Goal: Information Seeking & Learning: Learn about a topic

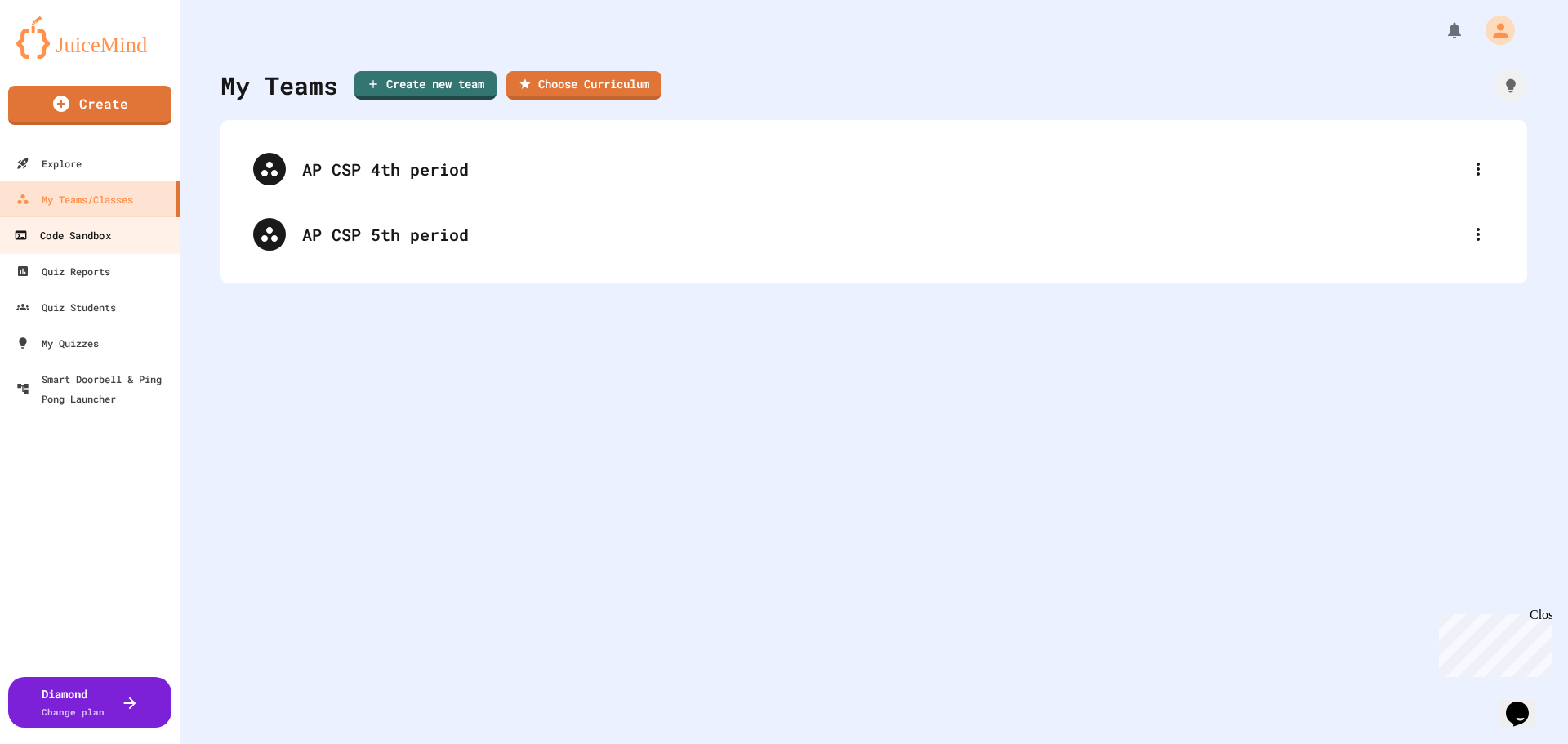
click at [108, 233] on div "Code Sandbox" at bounding box center [62, 235] width 96 height 21
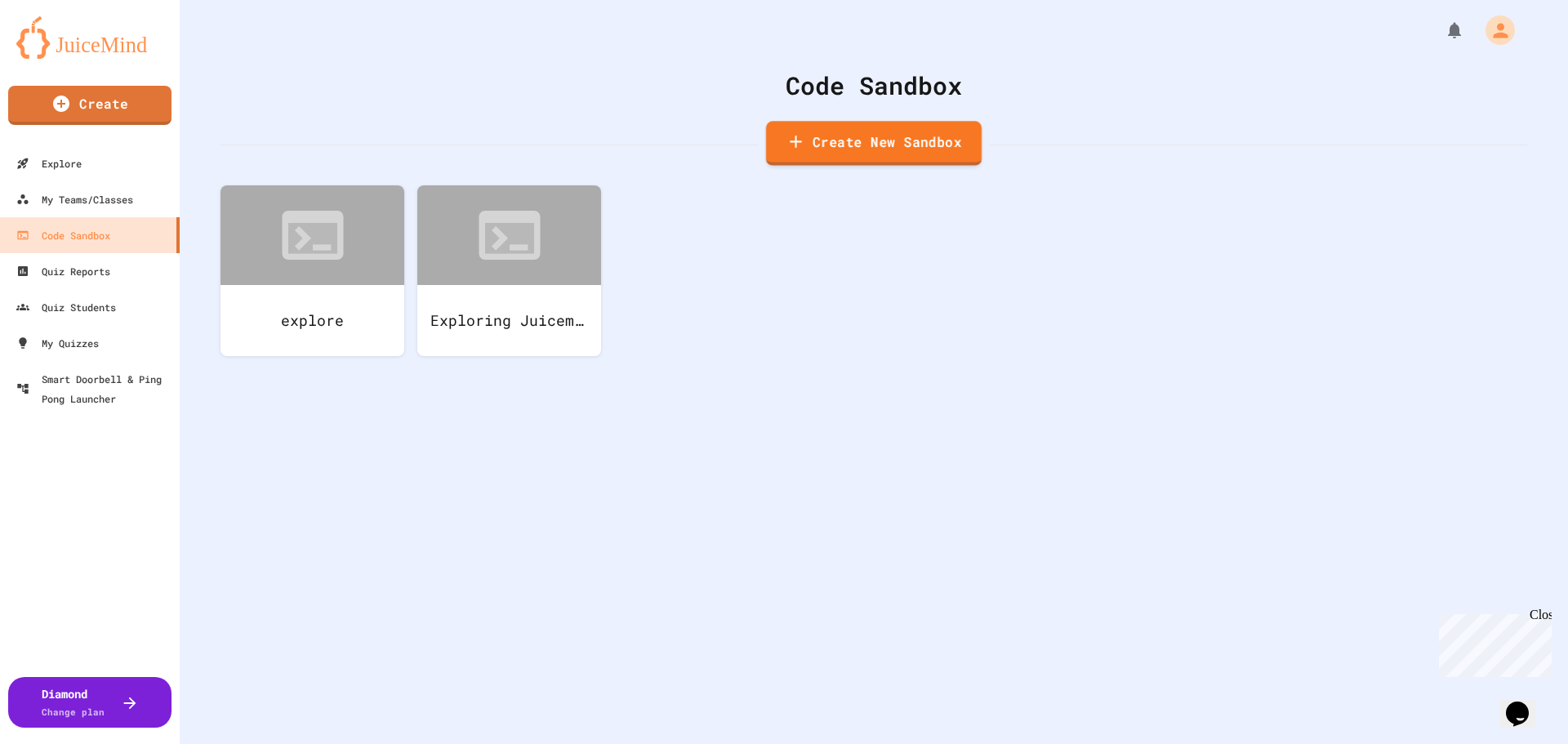
click at [783, 152] on link "Create New Sandbox" at bounding box center [874, 143] width 215 height 45
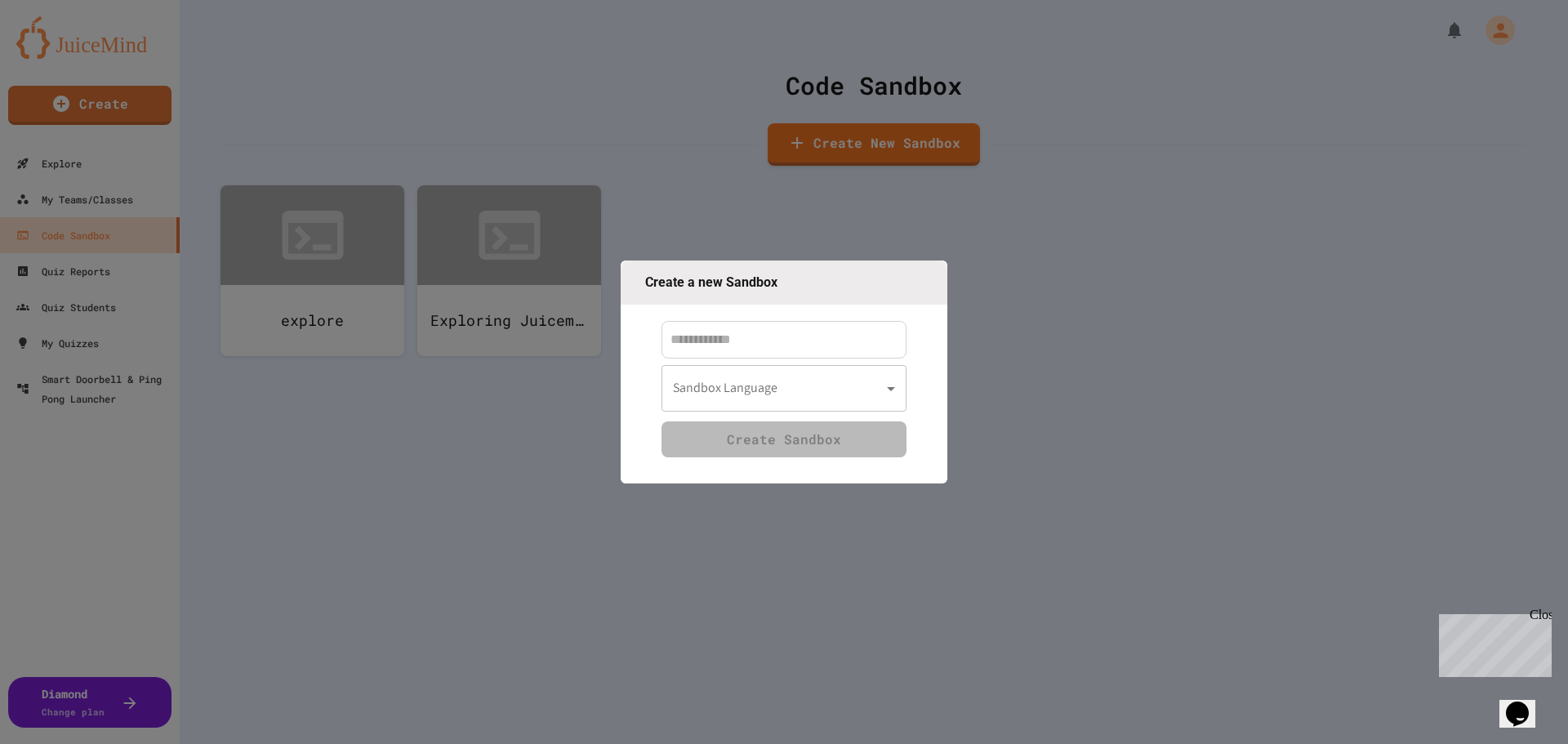
click at [740, 340] on input at bounding box center [784, 340] width 245 height 38
type input "****"
click at [772, 378] on body "We are updating our servers at 7PM EST [DATE]. [PERSON_NAME] should continue to…" at bounding box center [784, 372] width 1568 height 744
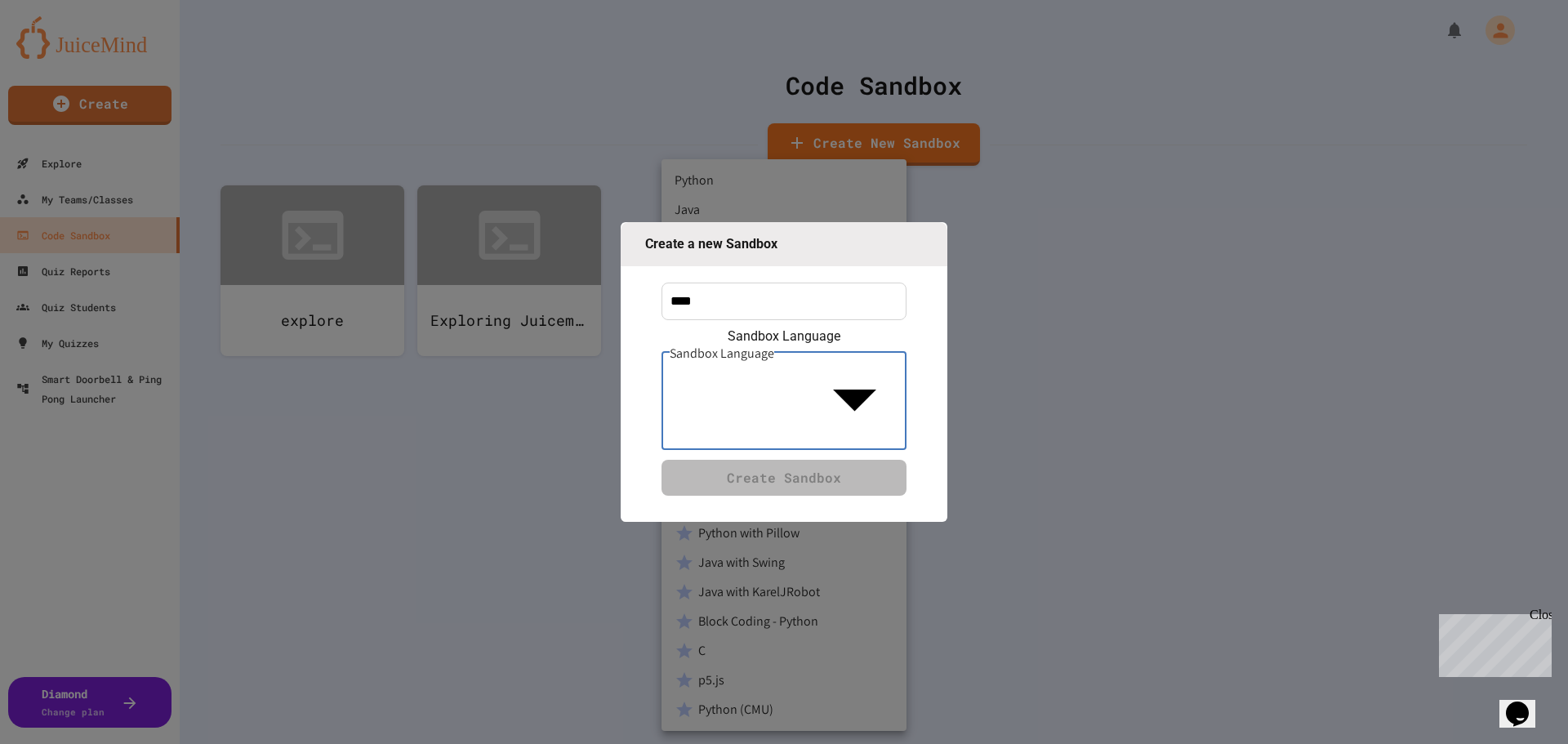
click at [791, 367] on li "Python with Turtle" at bounding box center [784, 357] width 245 height 30
type input "**********"
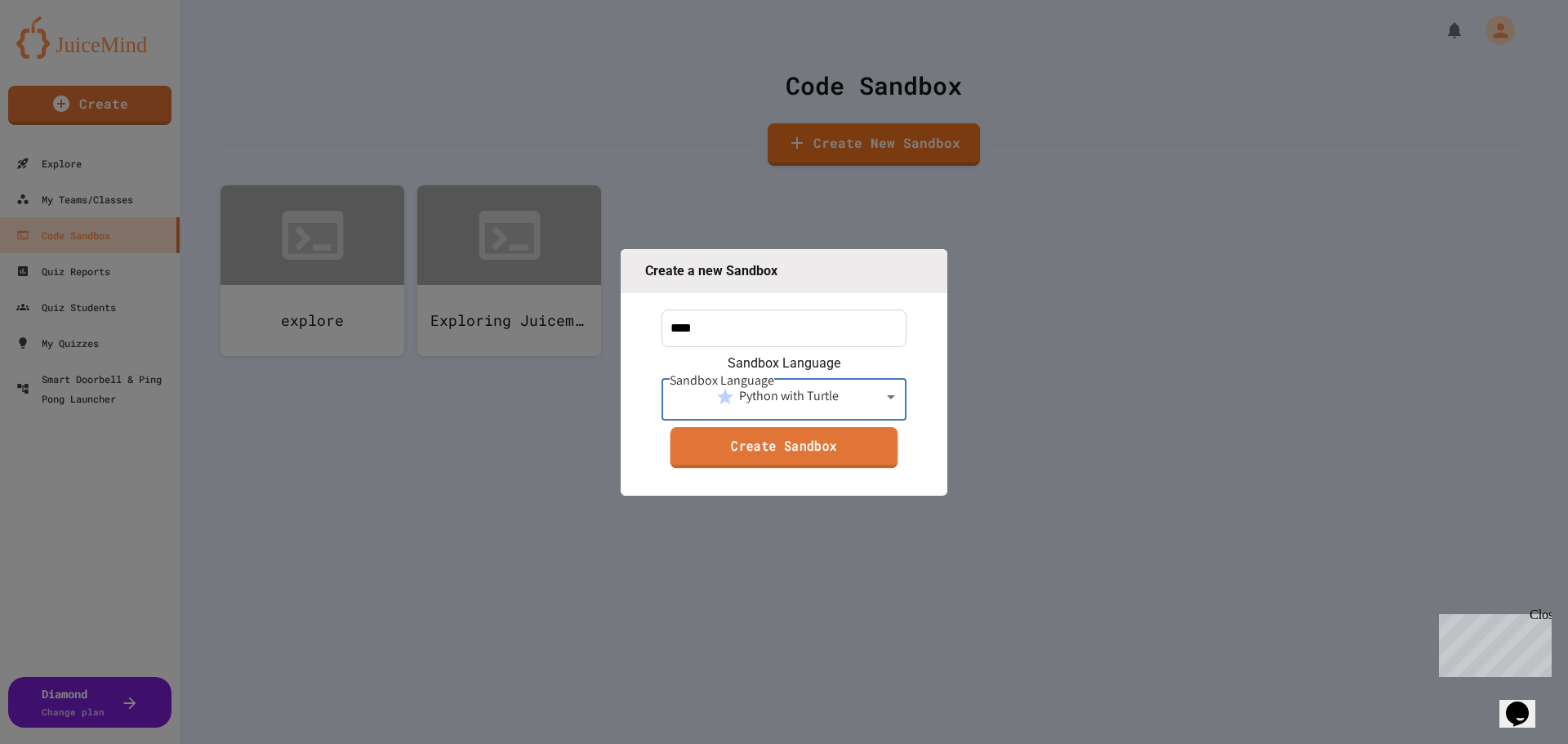
click at [800, 440] on link "Create Sandbox" at bounding box center [784, 448] width 228 height 41
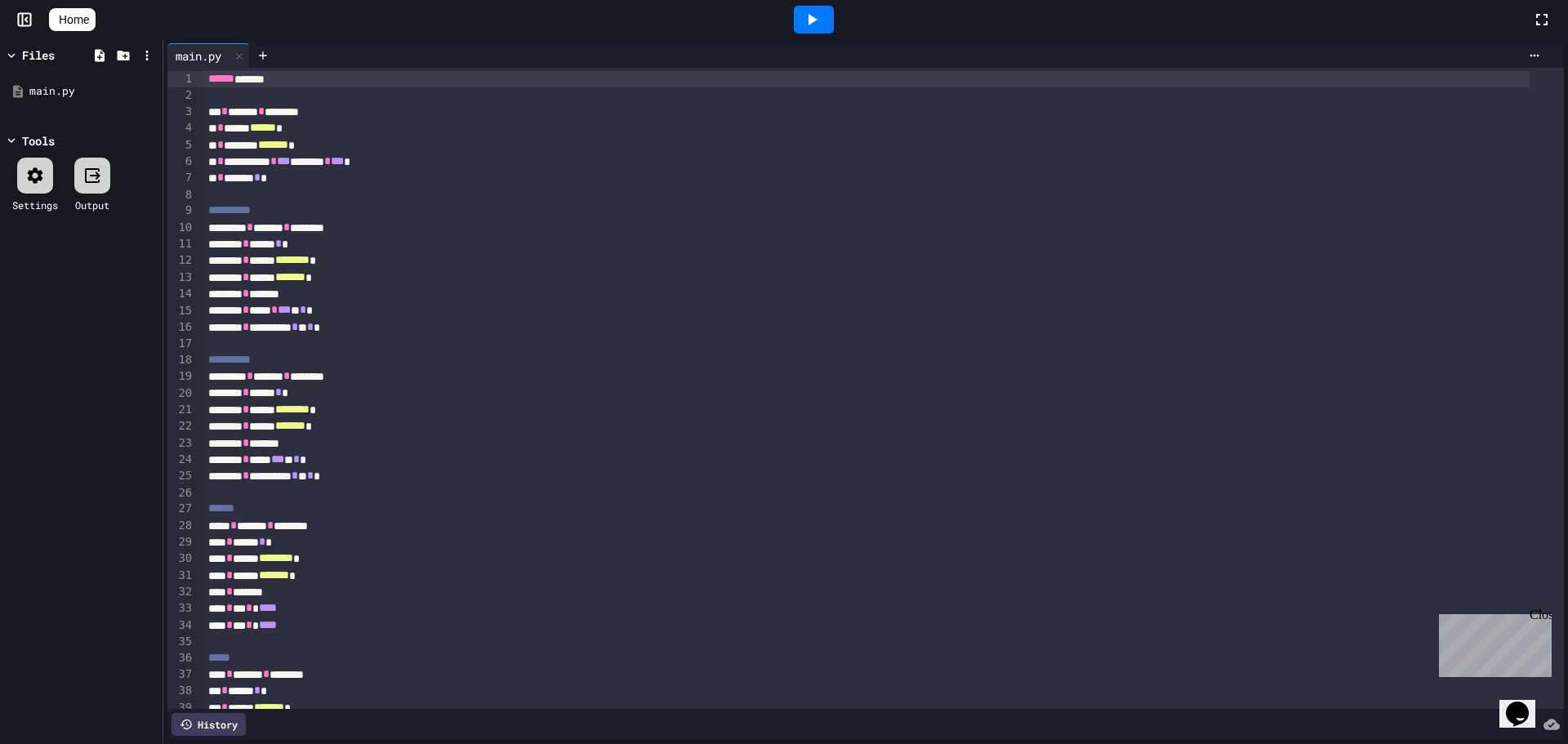
click at [819, 13] on icon at bounding box center [812, 20] width 20 height 20
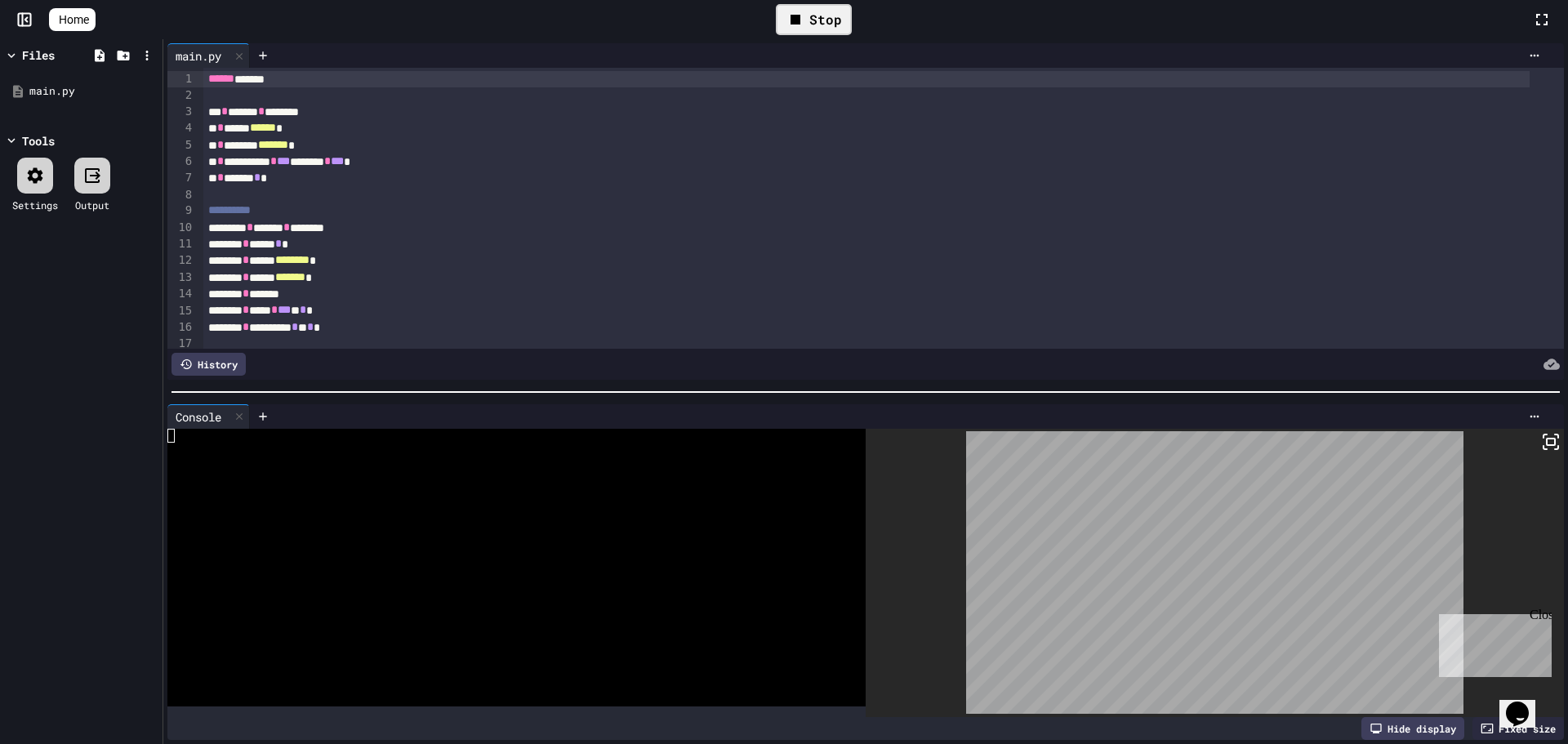
click at [1541, 610] on div "Close" at bounding box center [1539, 617] width 21 height 21
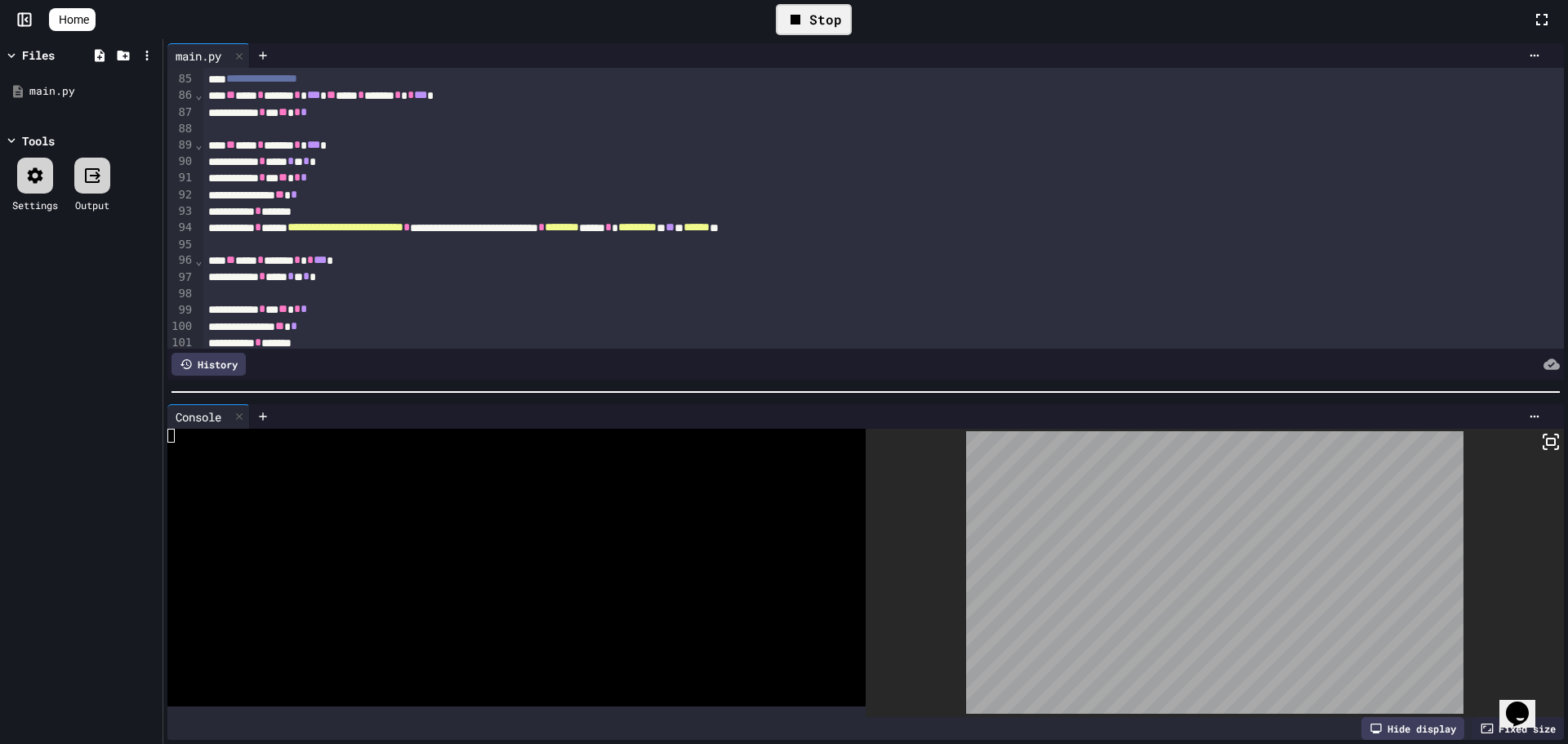
scroll to position [1552, 0]
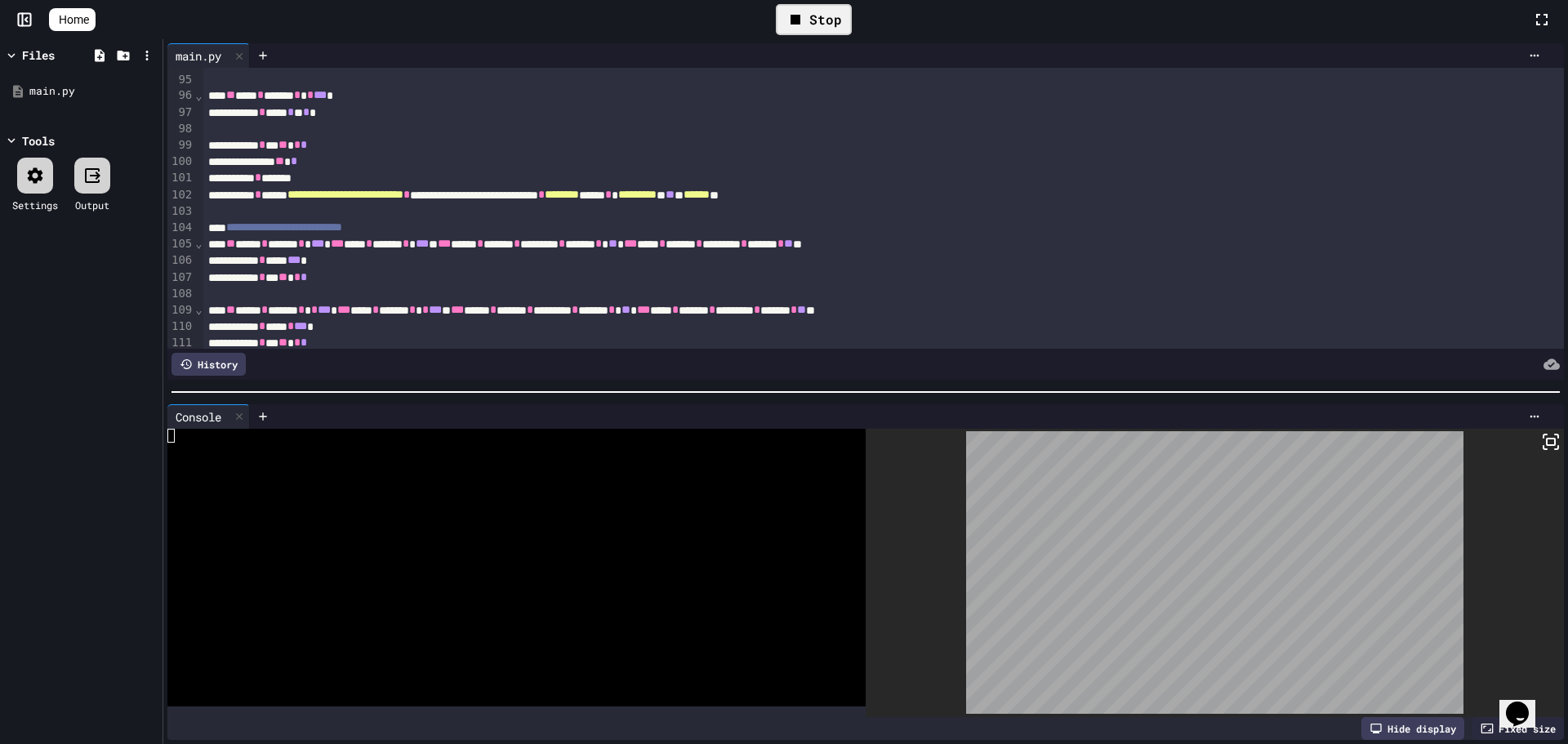
click at [61, 22] on icon at bounding box center [66, 29] width 16 height 14
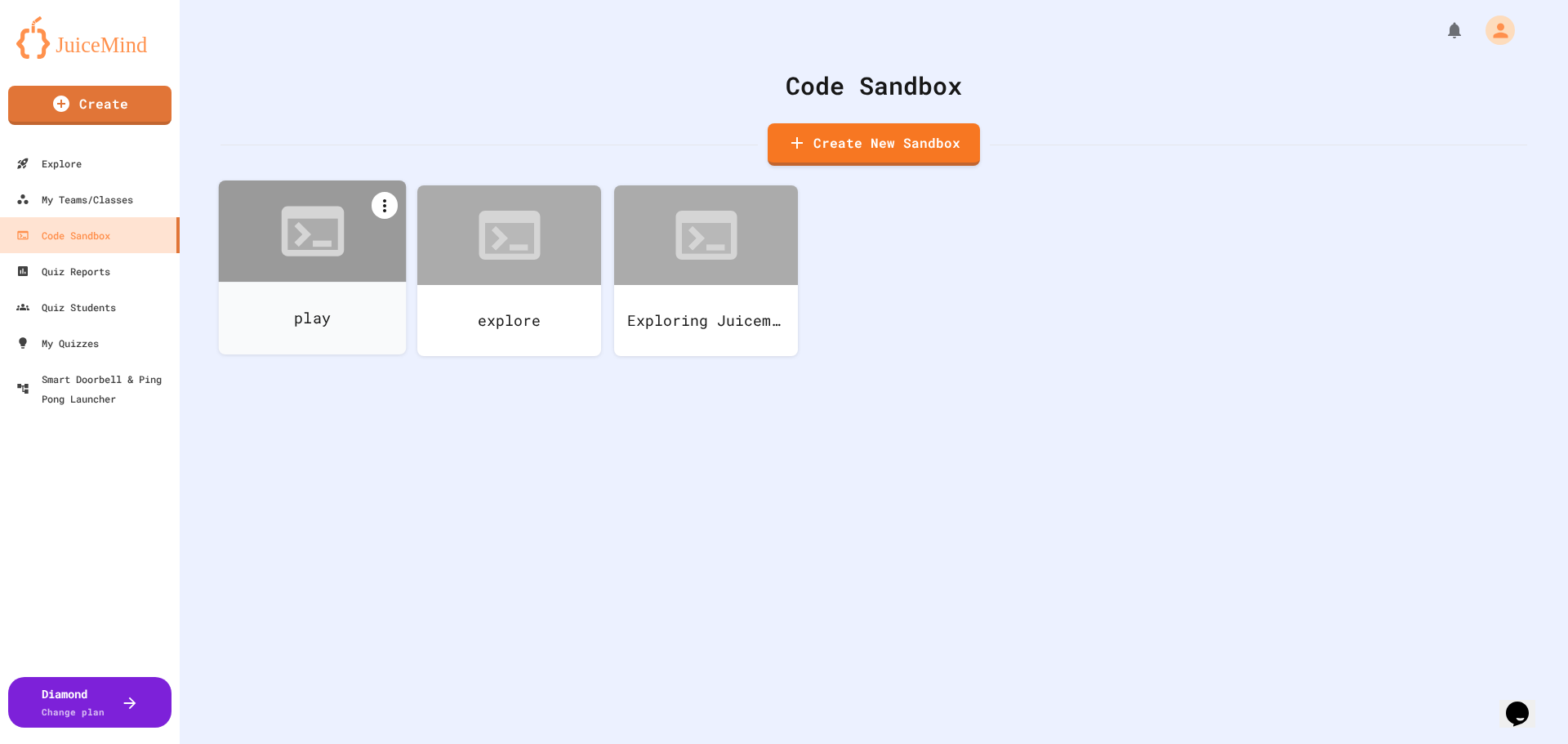
click at [385, 200] on icon at bounding box center [385, 206] width 3 height 13
click at [593, 612] on li "Delete" at bounding box center [643, 626] width 100 height 30
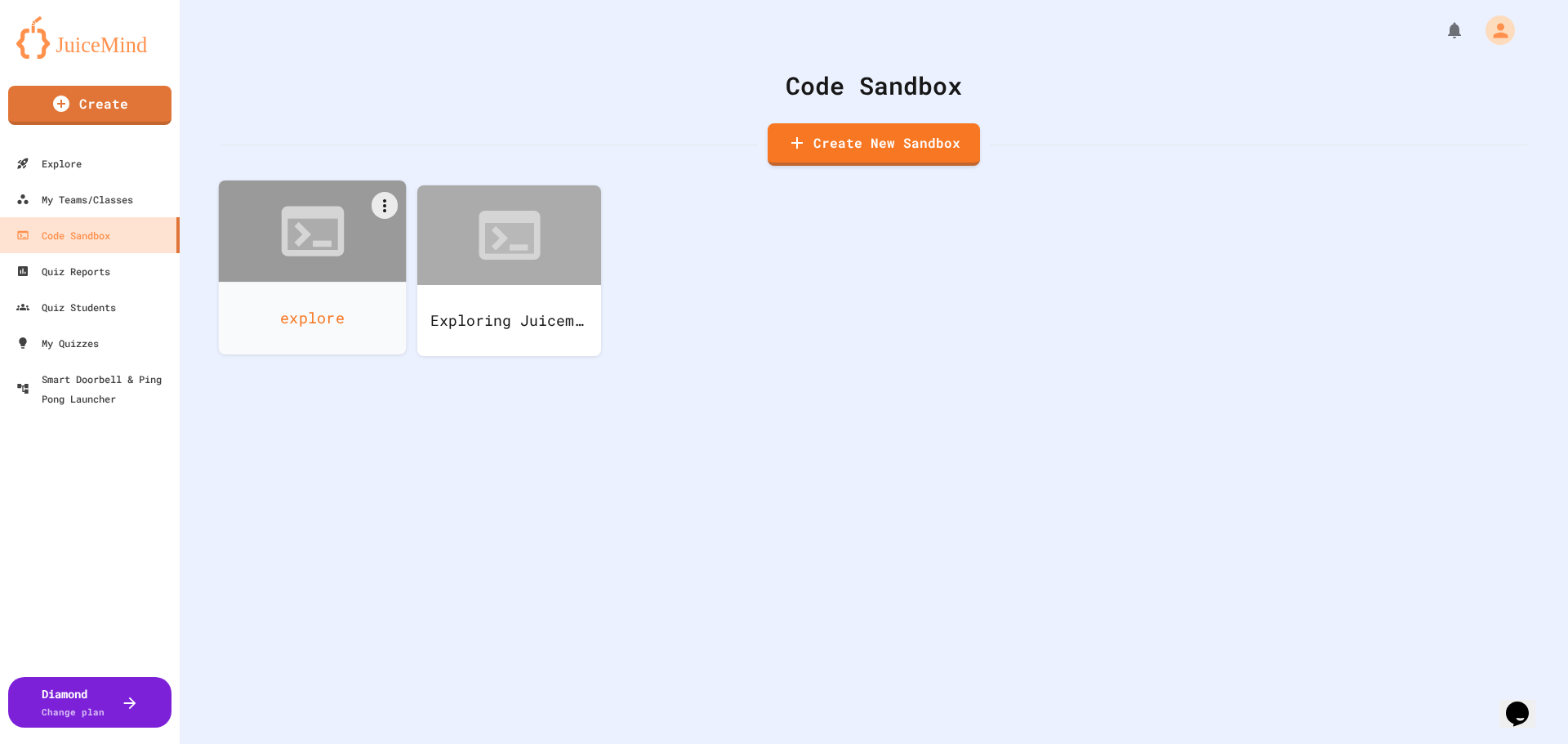
click at [288, 270] on div at bounding box center [312, 231] width 188 height 101
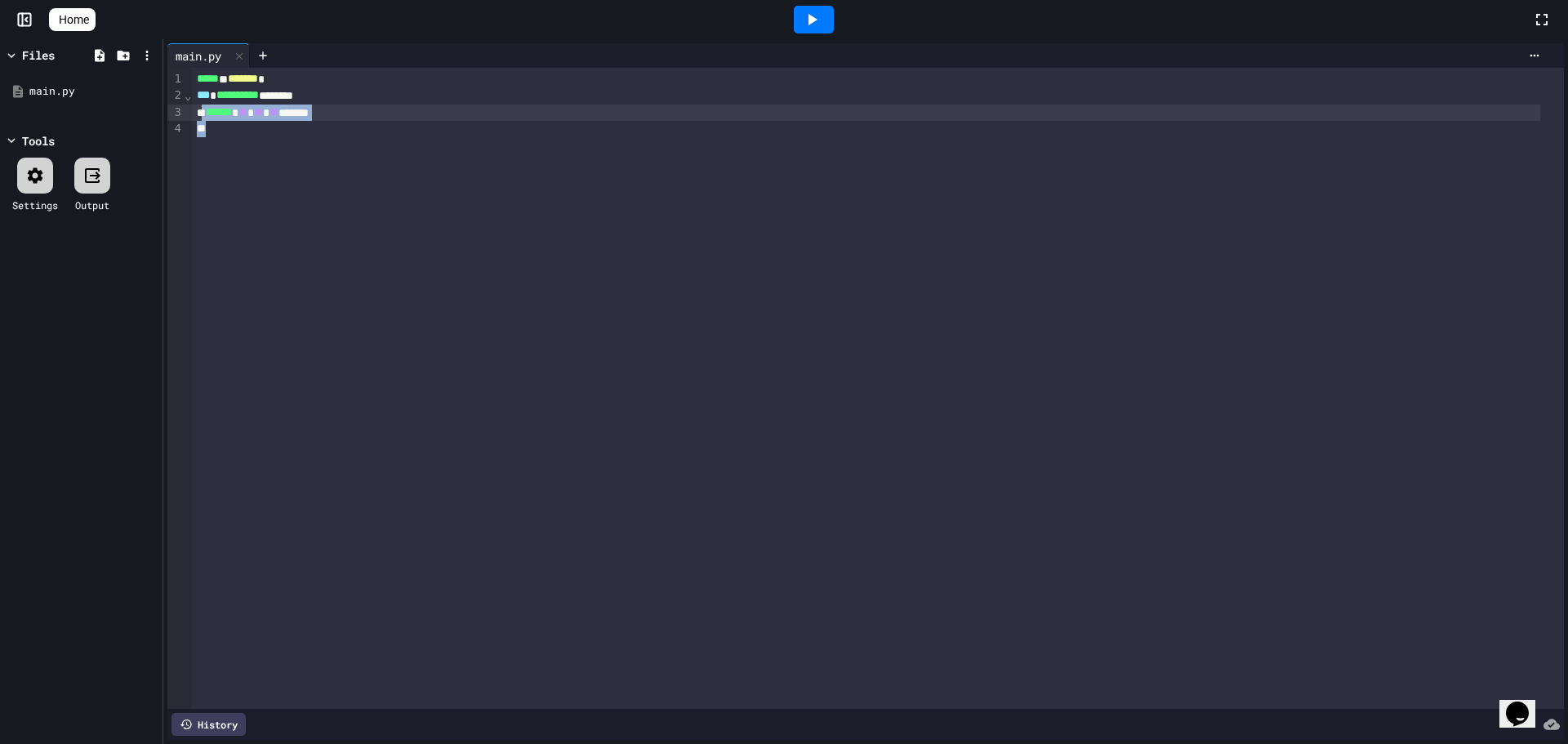
drag, startPoint x: 372, startPoint y: 125, endPoint x: 204, endPoint y: 113, distance: 168.4
click at [204, 113] on div "**********" at bounding box center [879, 388] width 1372 height 641
click at [357, 114] on div "****** * ** * ** * ** ****** *" at bounding box center [866, 113] width 1348 height 16
drag, startPoint x: 357, startPoint y: 114, endPoint x: 214, endPoint y: 120, distance: 143.1
click at [214, 120] on div "****** * ** * ** * ** *******" at bounding box center [866, 113] width 1348 height 16
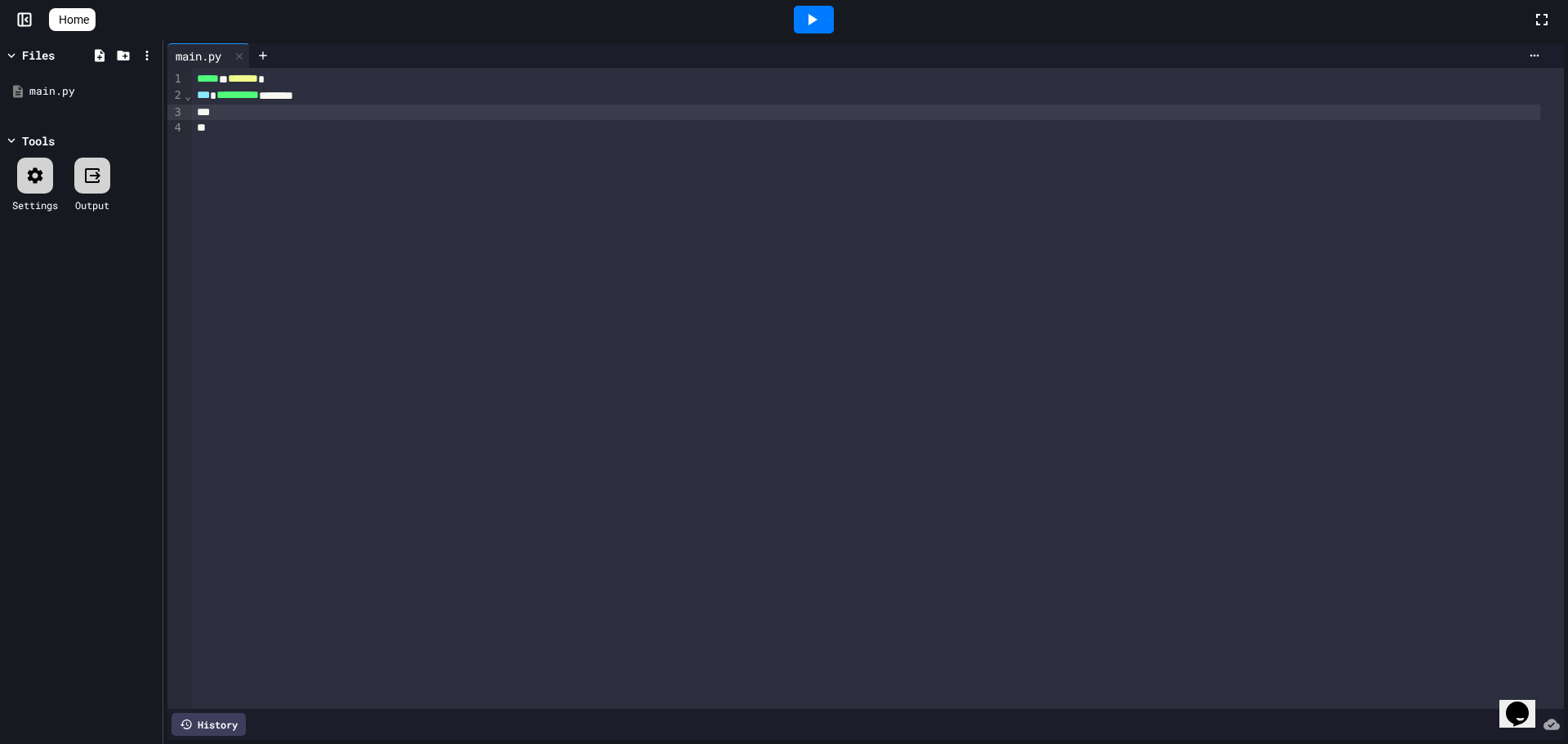
click at [81, 7] on div "Home" at bounding box center [784, 20] width 1568 height 39
click at [81, 12] on span "Home" at bounding box center [74, 20] width 30 height 16
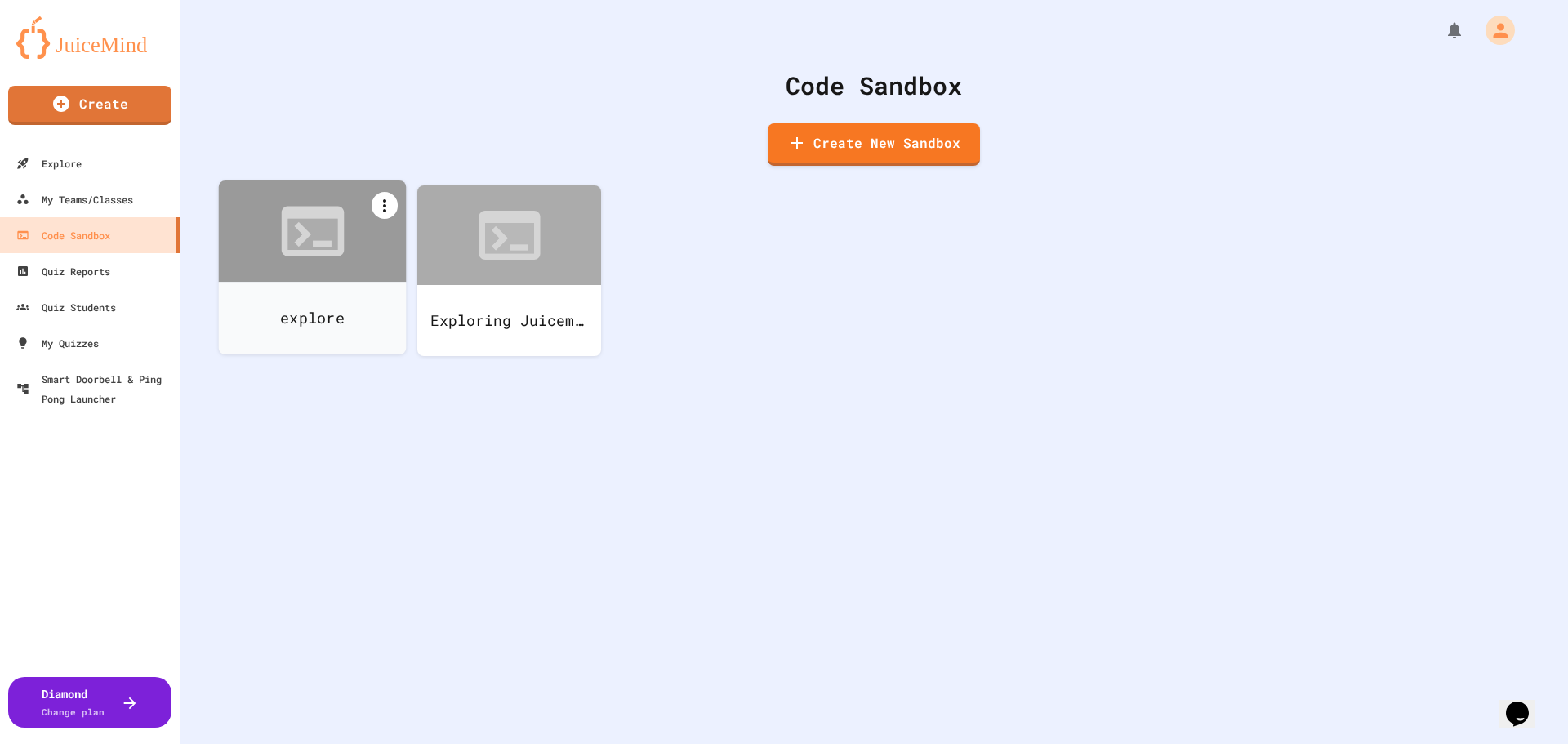
click at [385, 210] on icon at bounding box center [385, 206] width 3 height 13
click at [593, 612] on li "Delete" at bounding box center [643, 626] width 100 height 30
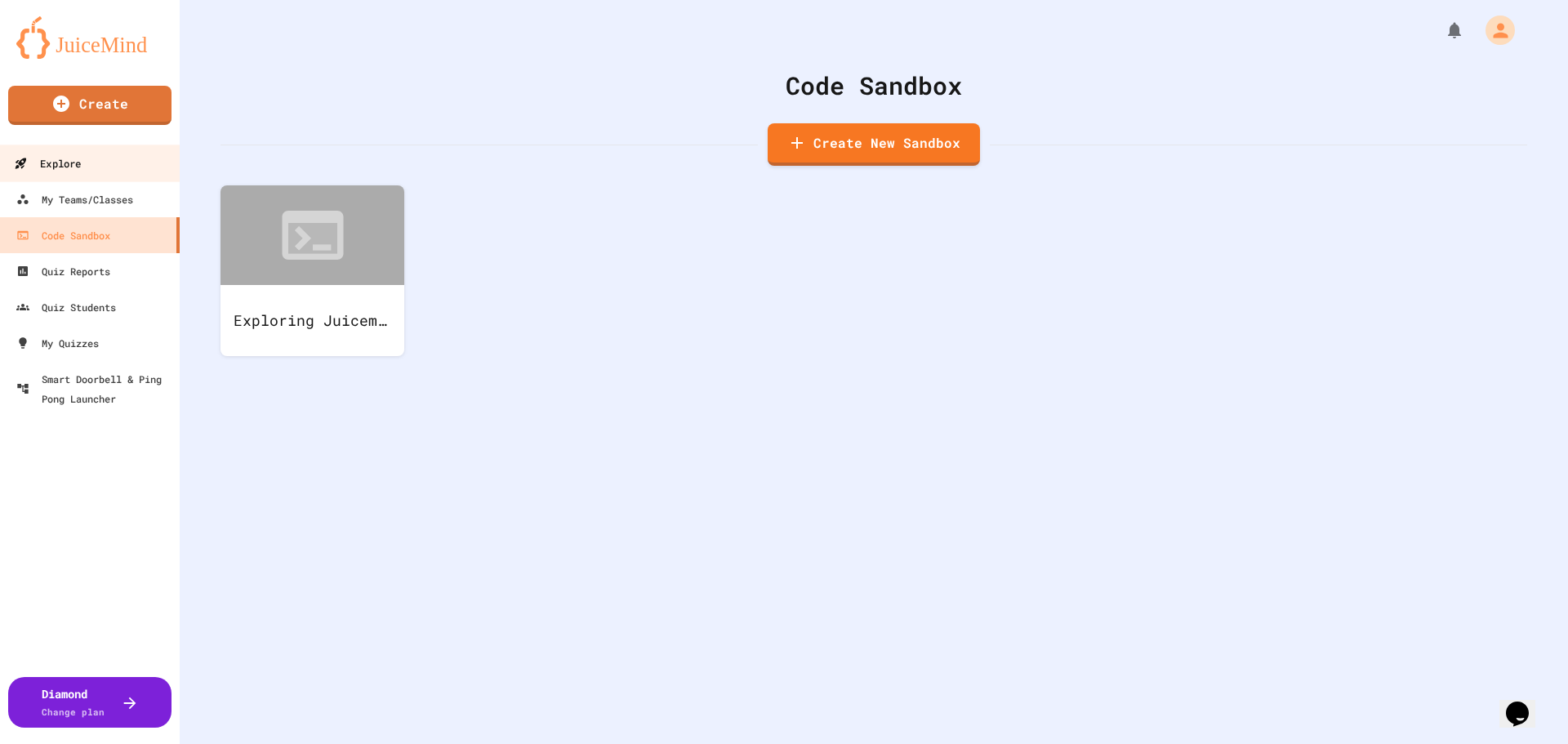
click at [129, 167] on link "Explore" at bounding box center [90, 163] width 186 height 37
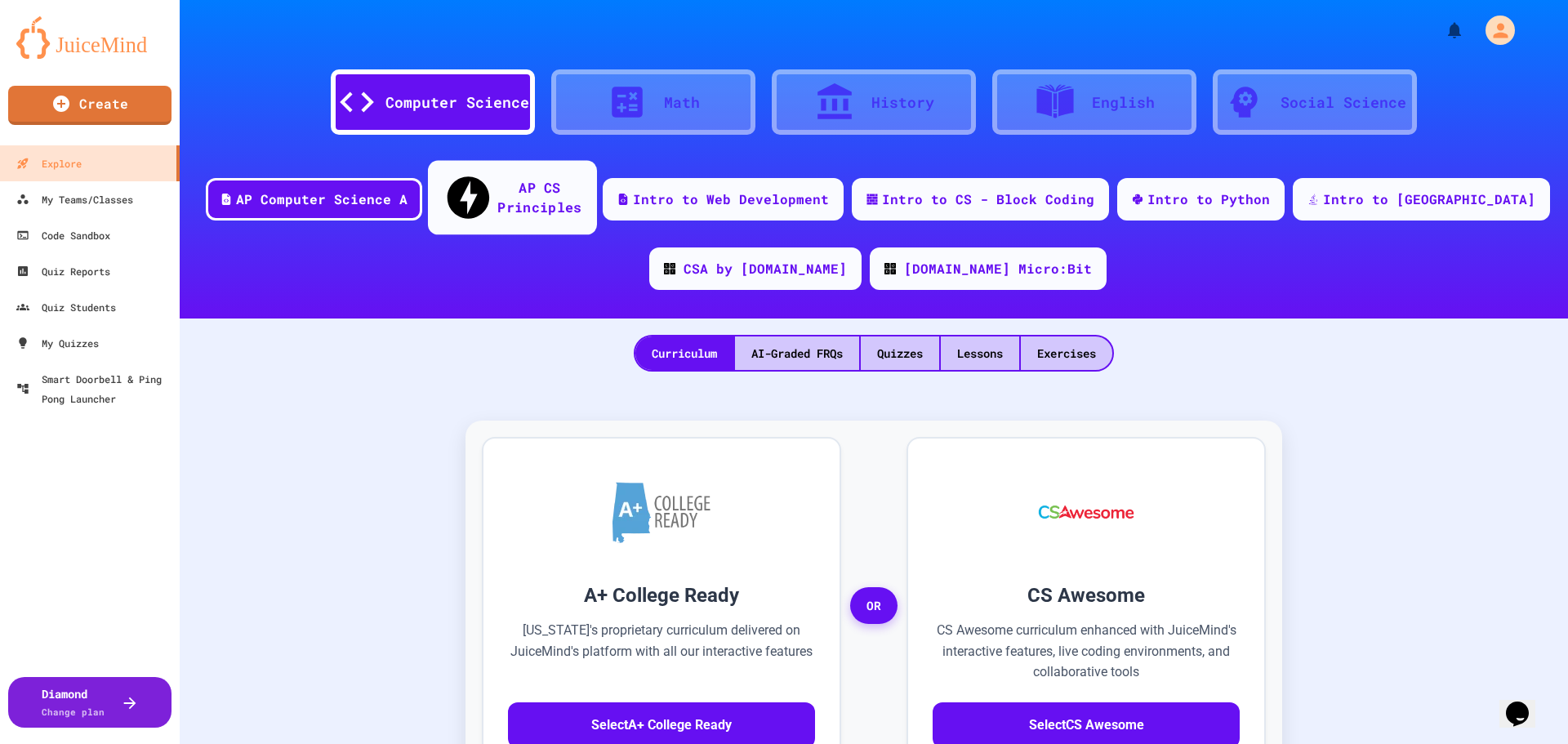
click at [530, 183] on div "AP CS Principles" at bounding box center [539, 197] width 84 height 40
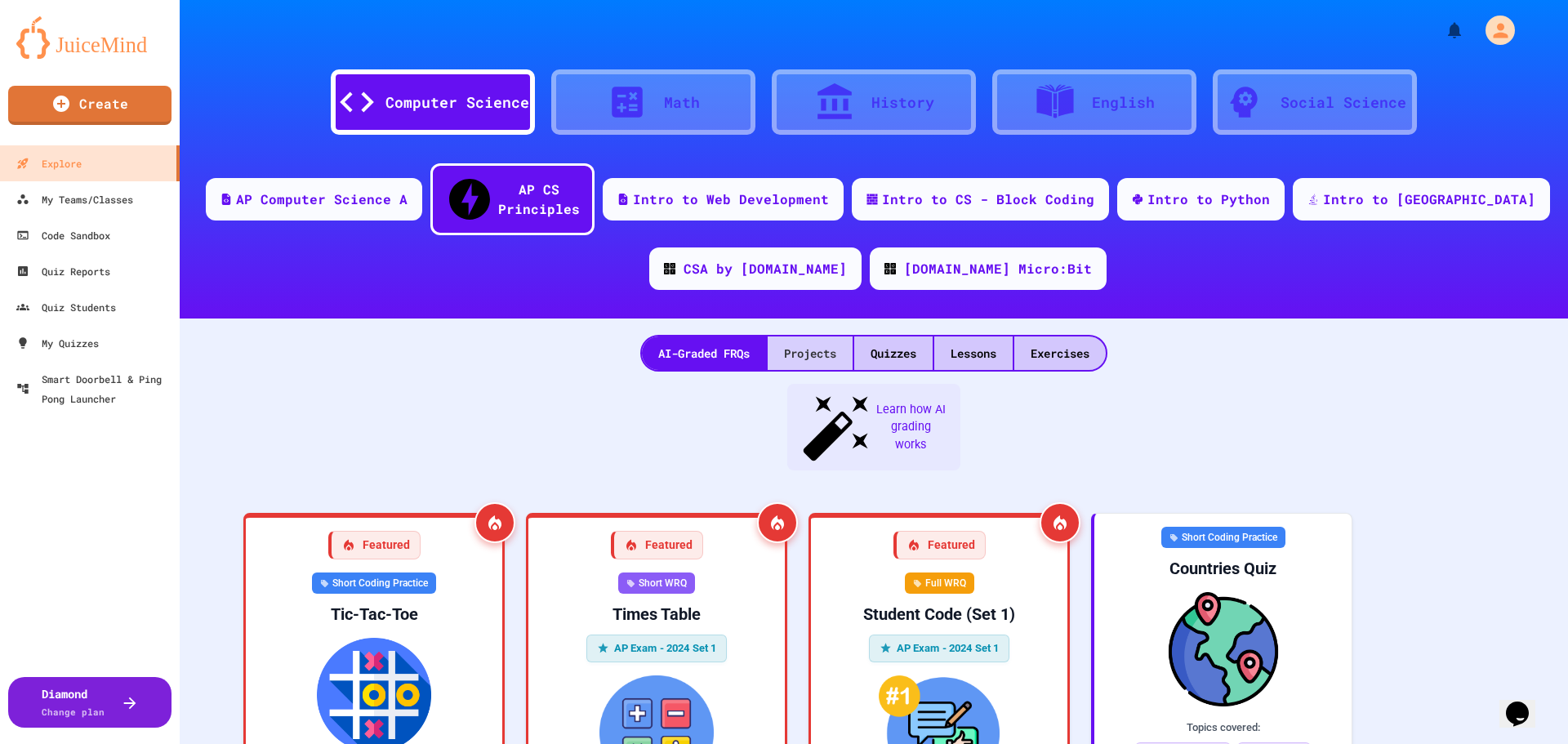
click at [790, 336] on div "Projects" at bounding box center [809, 353] width 85 height 34
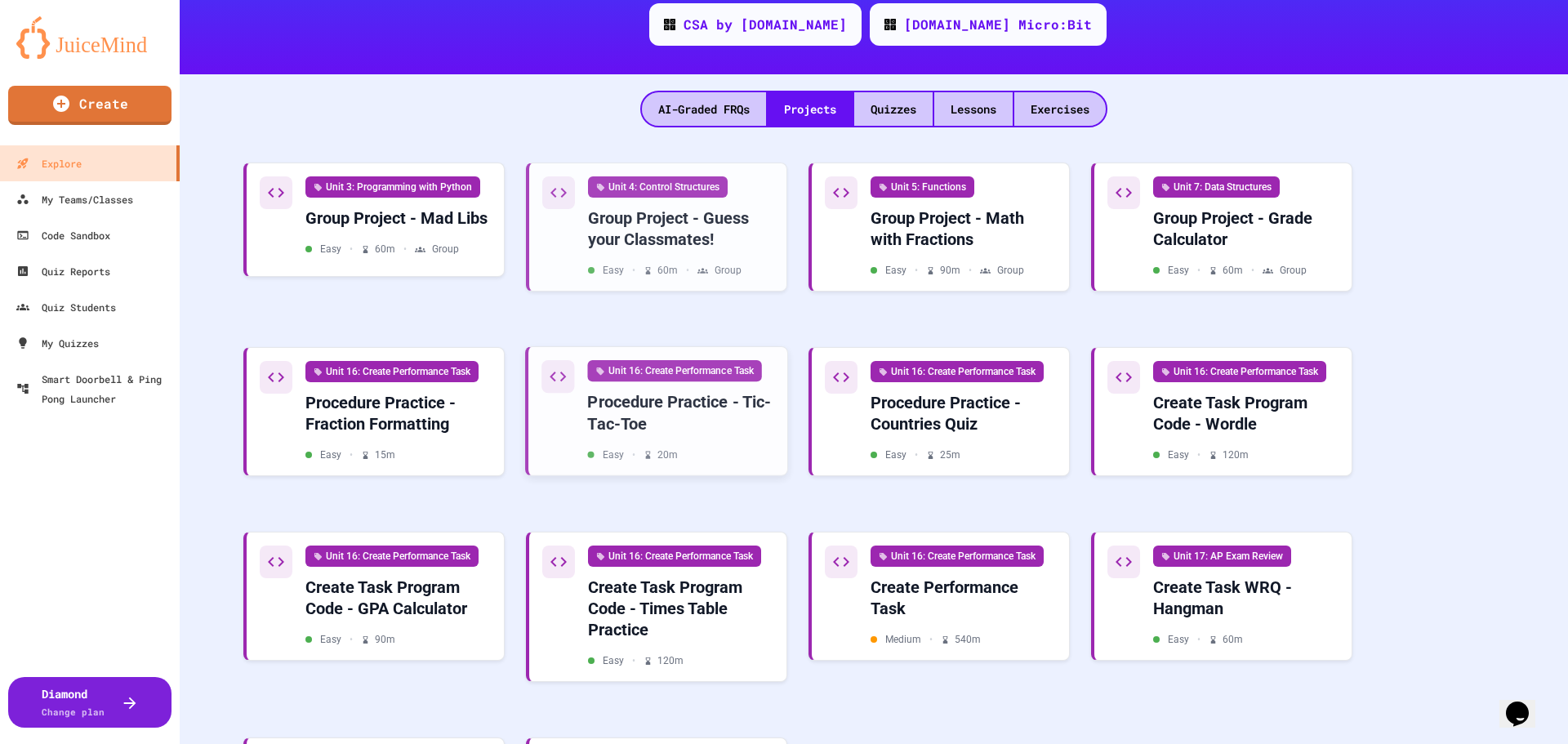
scroll to position [245, 0]
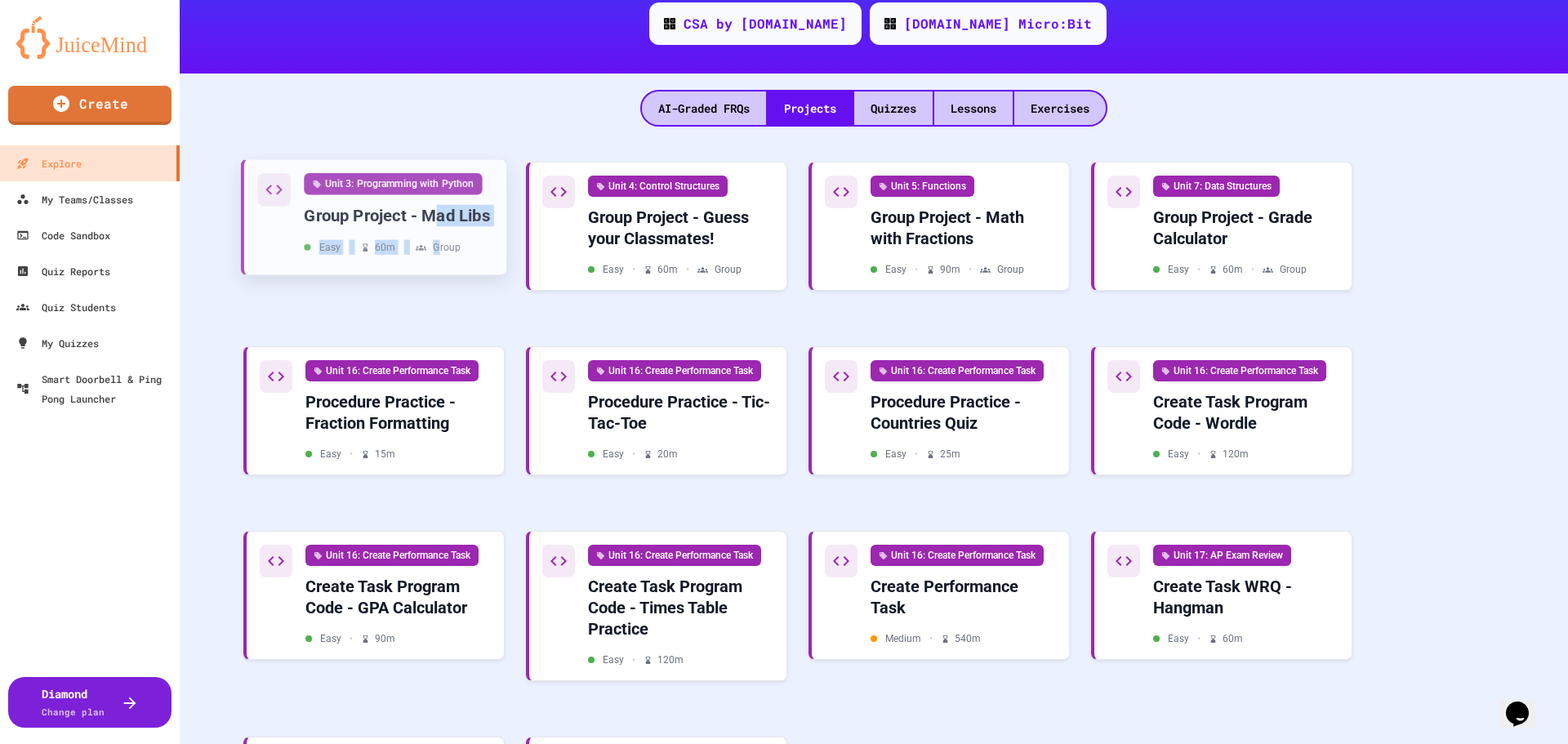
click at [438, 201] on div "Unit 3: Programming with Python Group Project - Mad Libs Easy • 60 m • Group" at bounding box center [399, 214] width 190 height 81
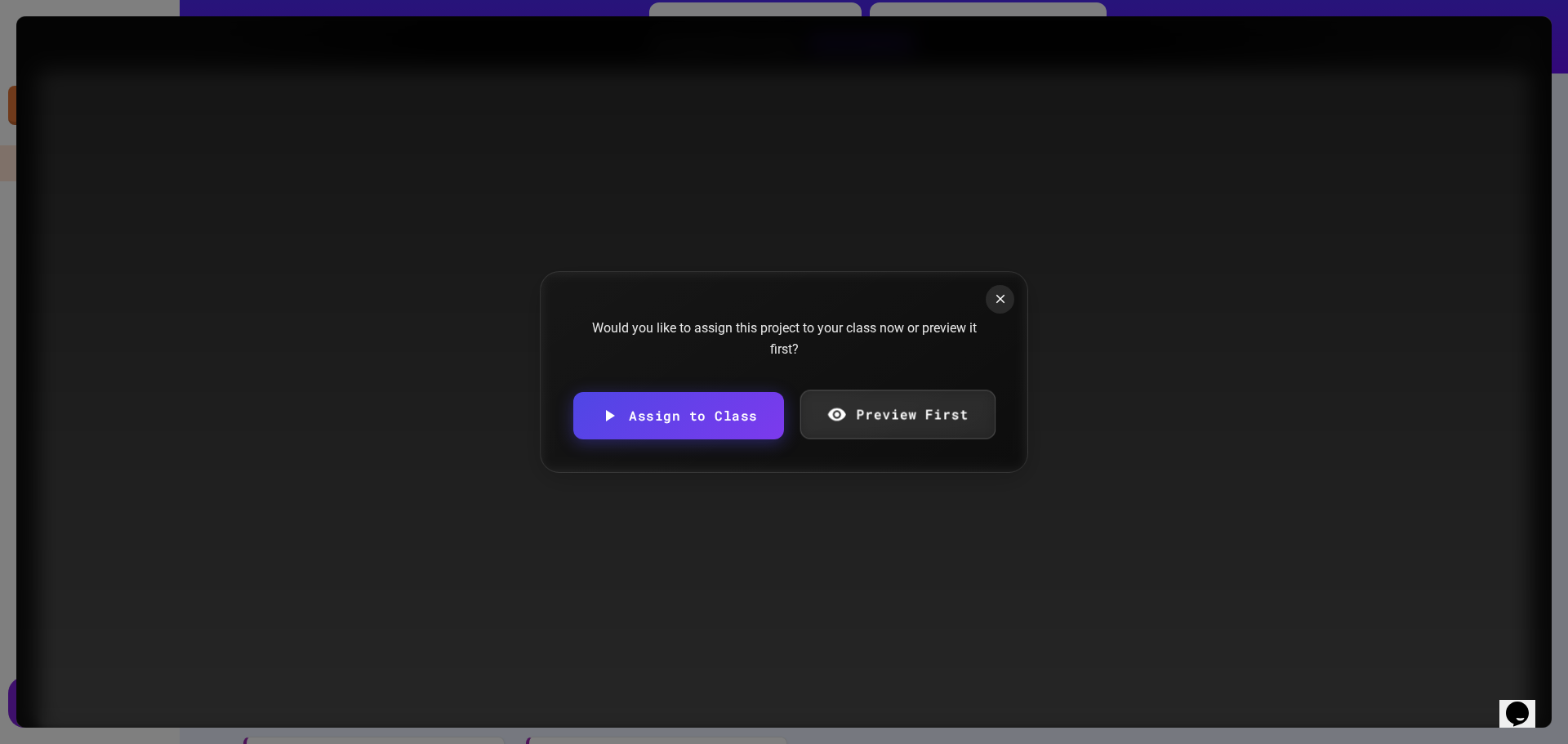
click at [867, 436] on link "Preview First" at bounding box center [897, 415] width 196 height 49
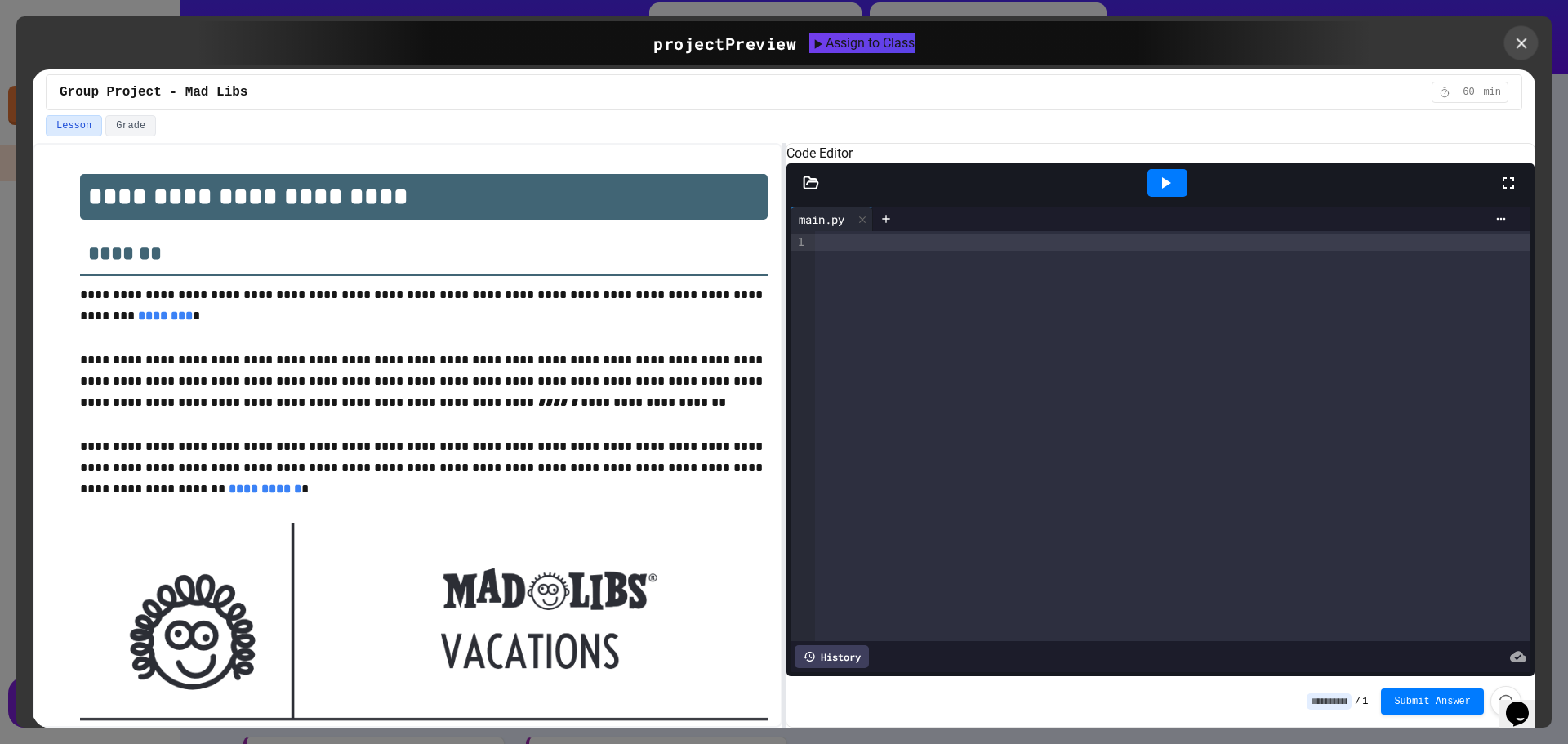
click at [1527, 46] on icon at bounding box center [1522, 44] width 18 height 18
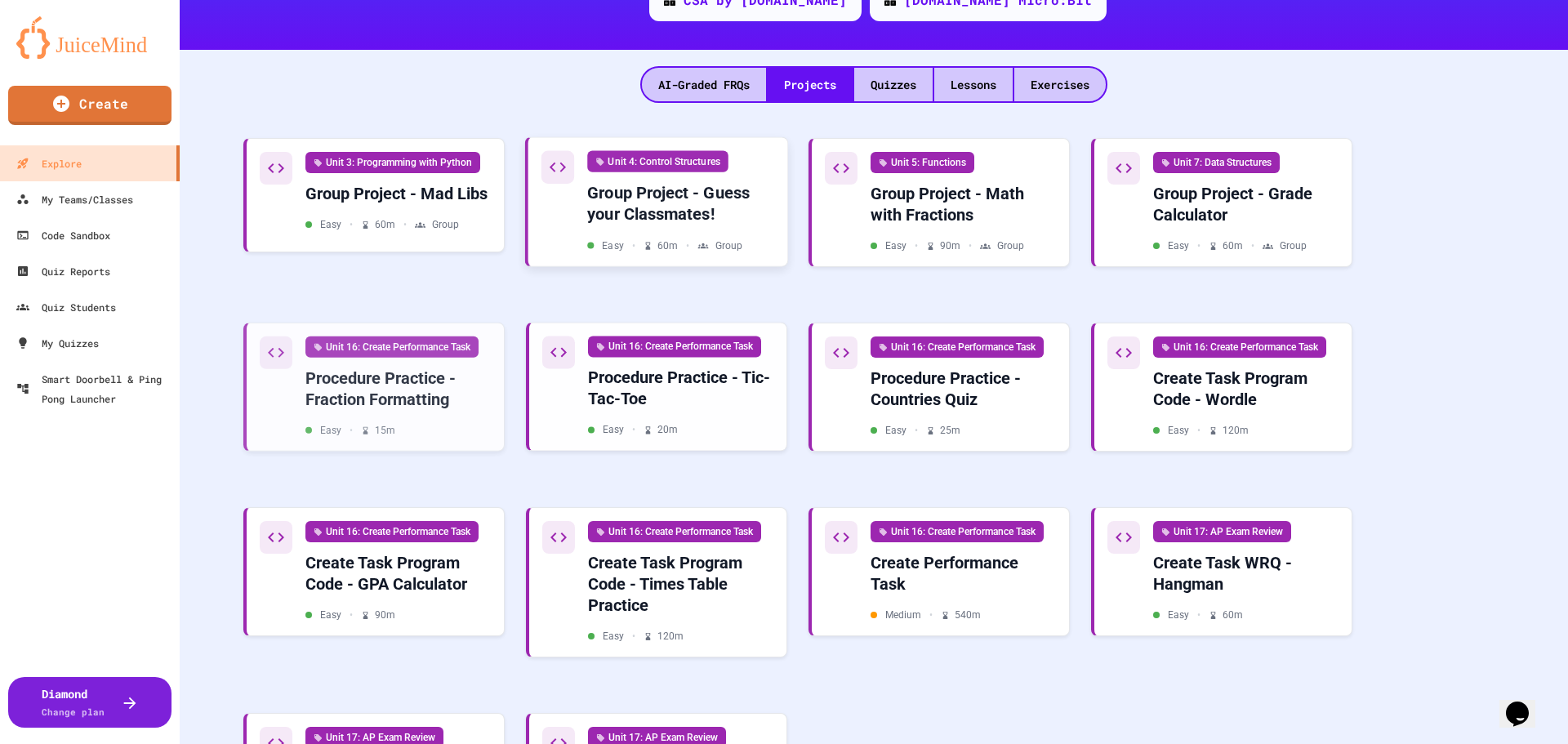
scroll to position [67, 0]
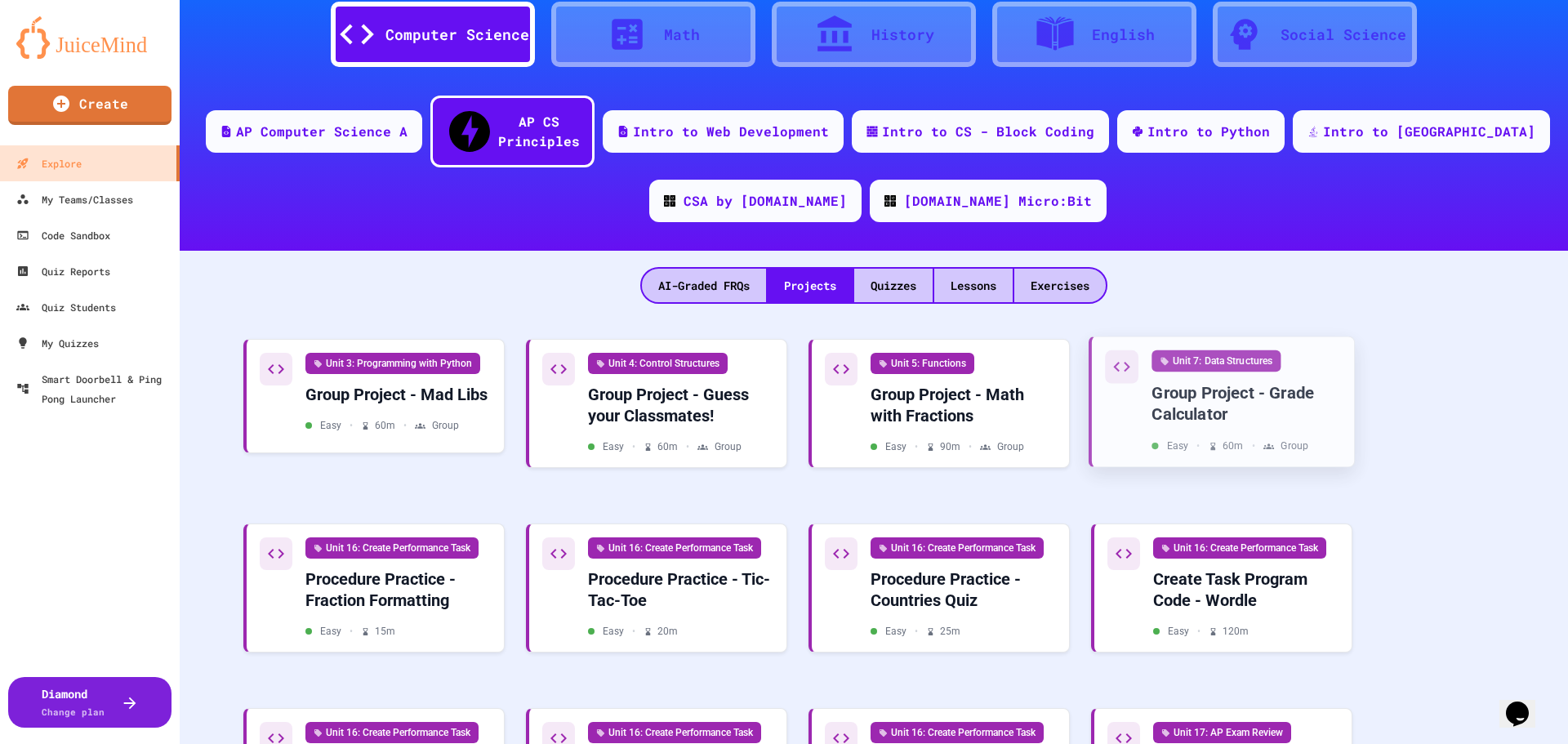
click at [1321, 388] on div "Group Project - Grade Calculator" at bounding box center [1246, 404] width 190 height 44
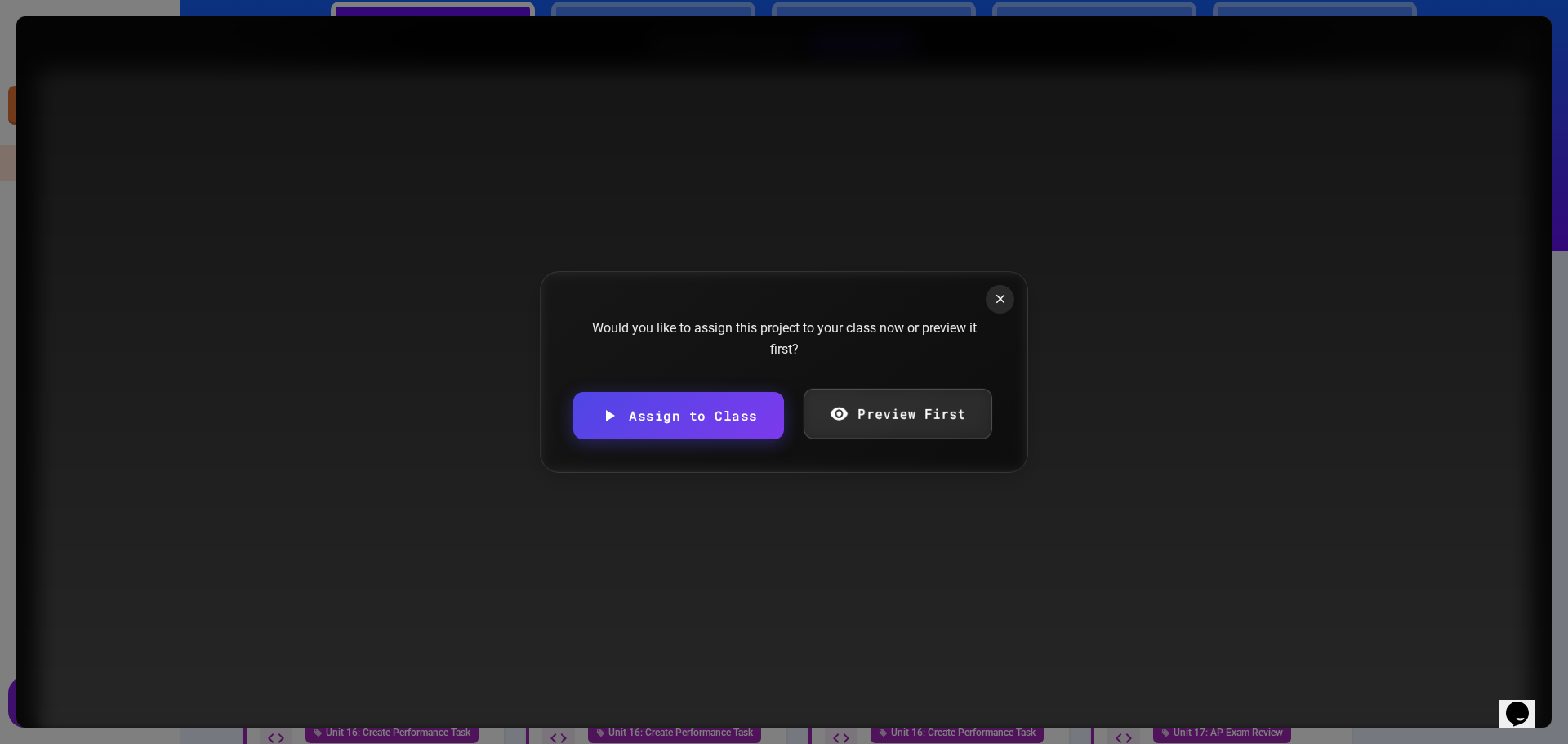
click at [955, 416] on link "Preview First" at bounding box center [897, 414] width 189 height 51
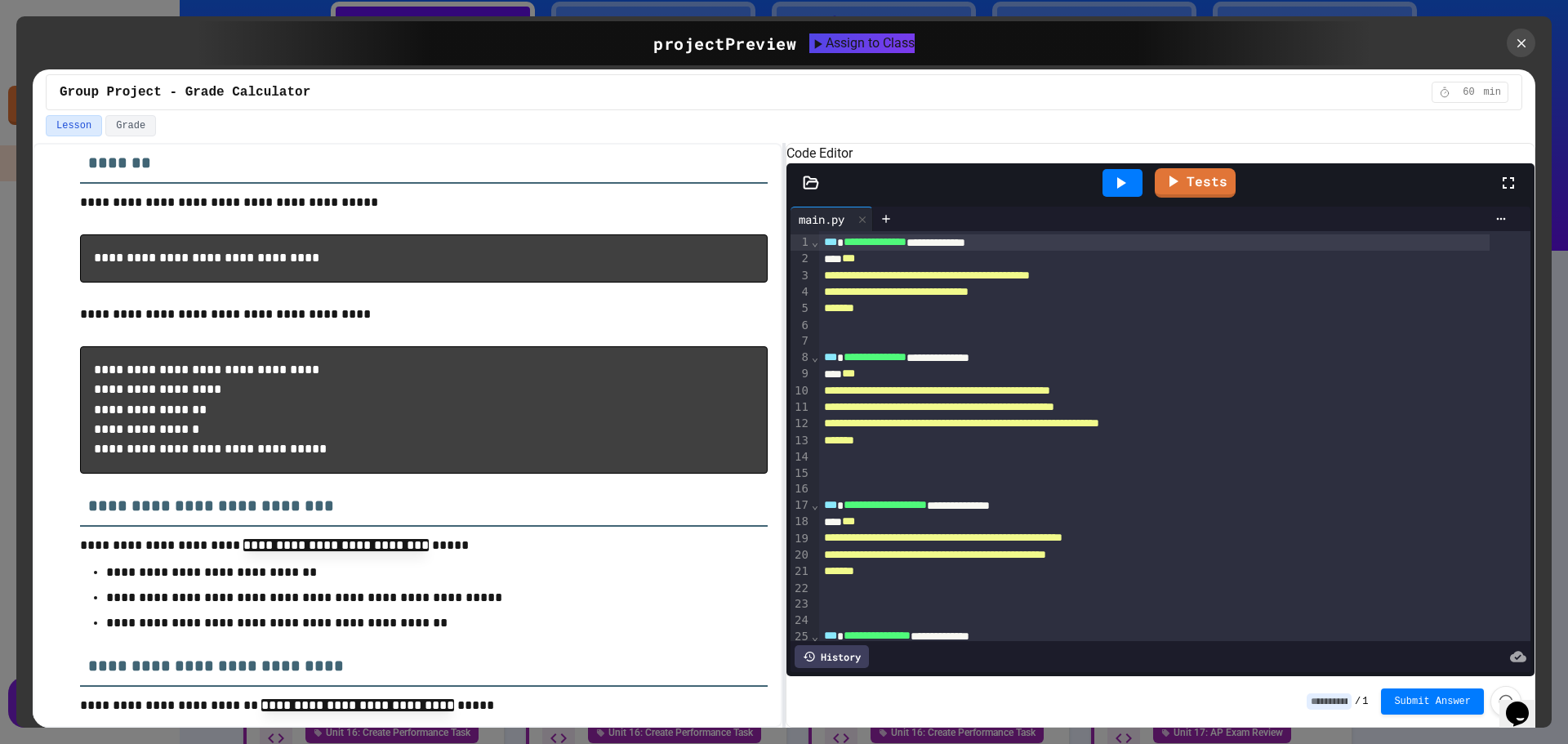
scroll to position [735, 0]
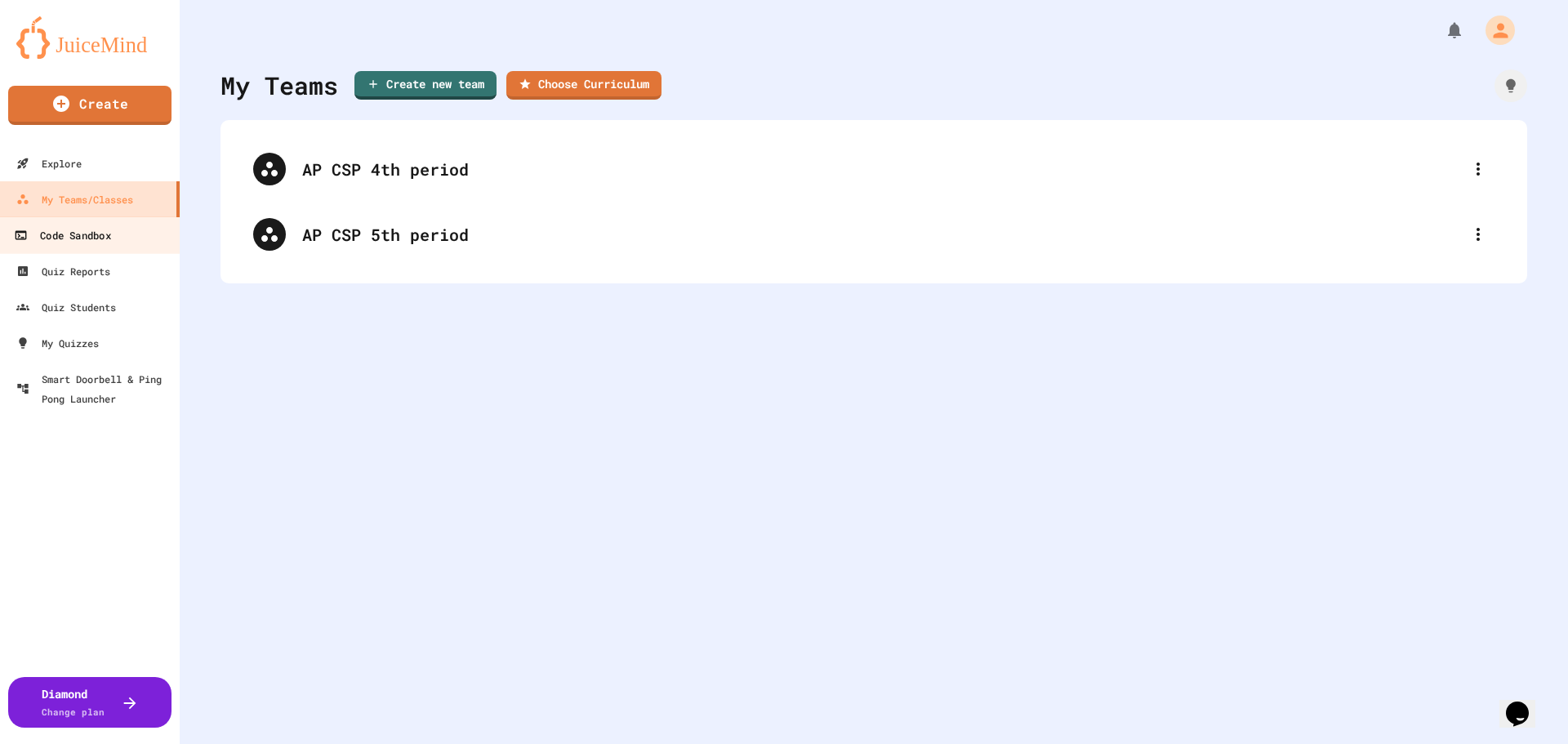
click at [37, 231] on div "Code Sandbox" at bounding box center [62, 235] width 96 height 21
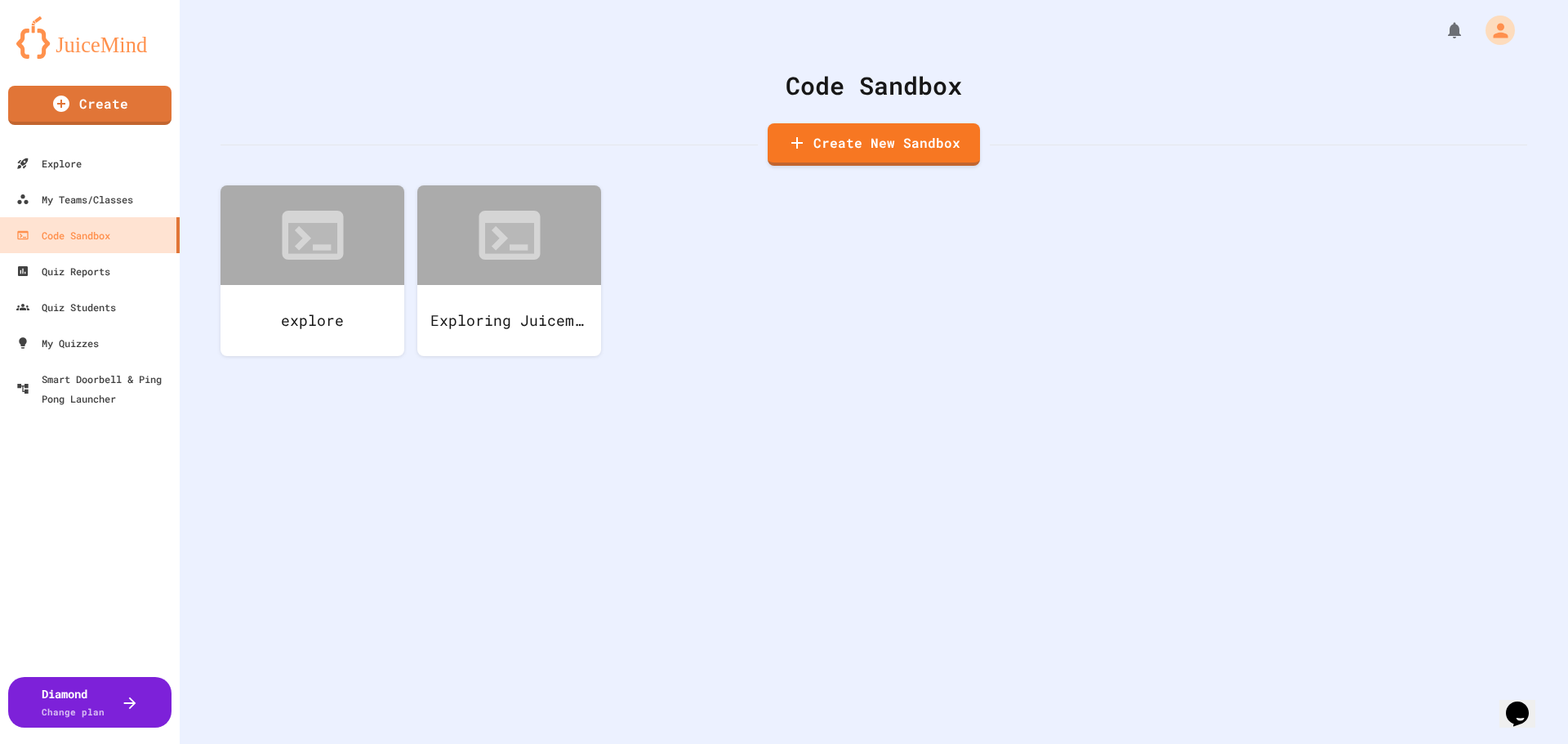
click at [210, 300] on div "Code Sandbox Create New Sandbox explore Exploring Juicemind" at bounding box center [874, 372] width 1388 height 744
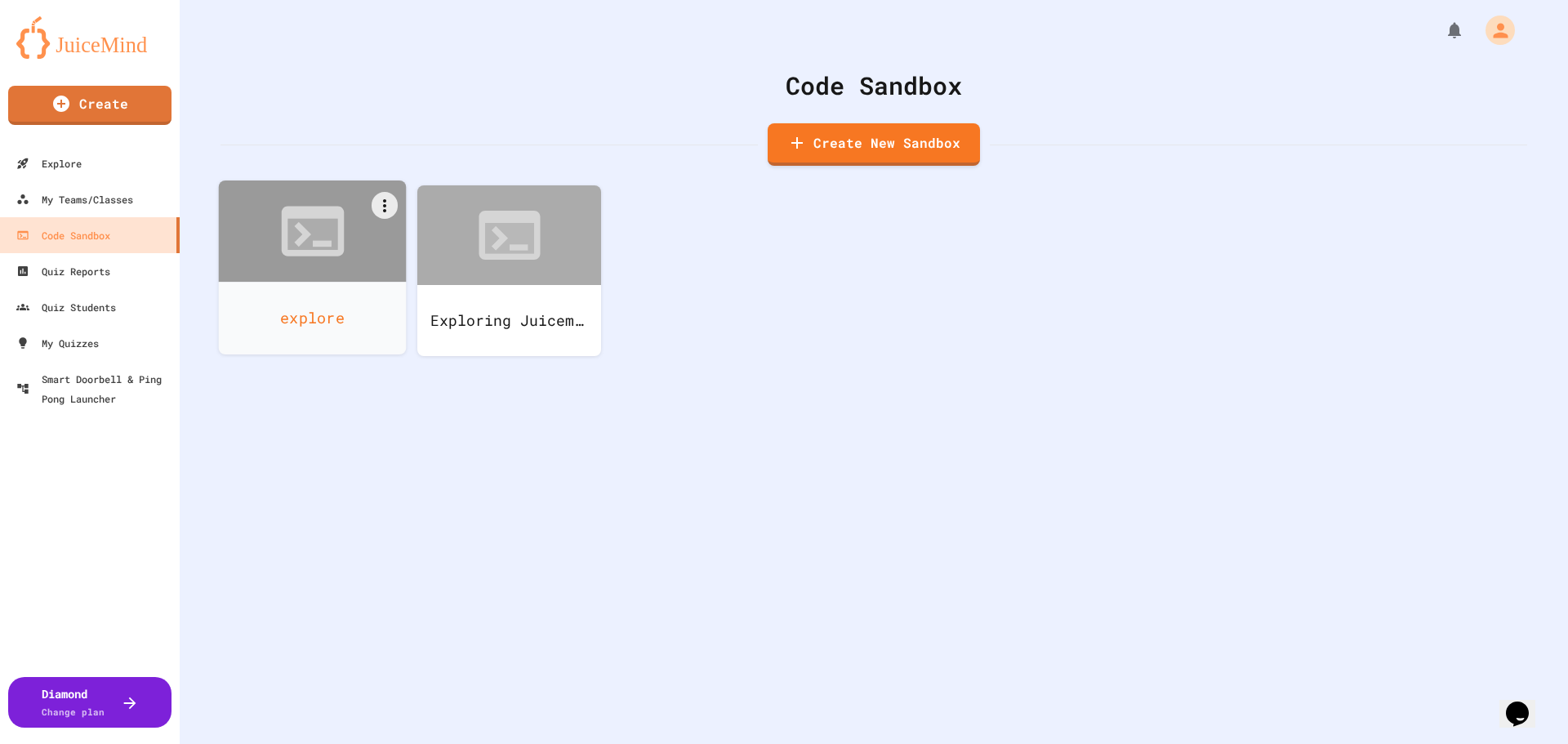
click at [266, 288] on div "explore" at bounding box center [312, 318] width 188 height 72
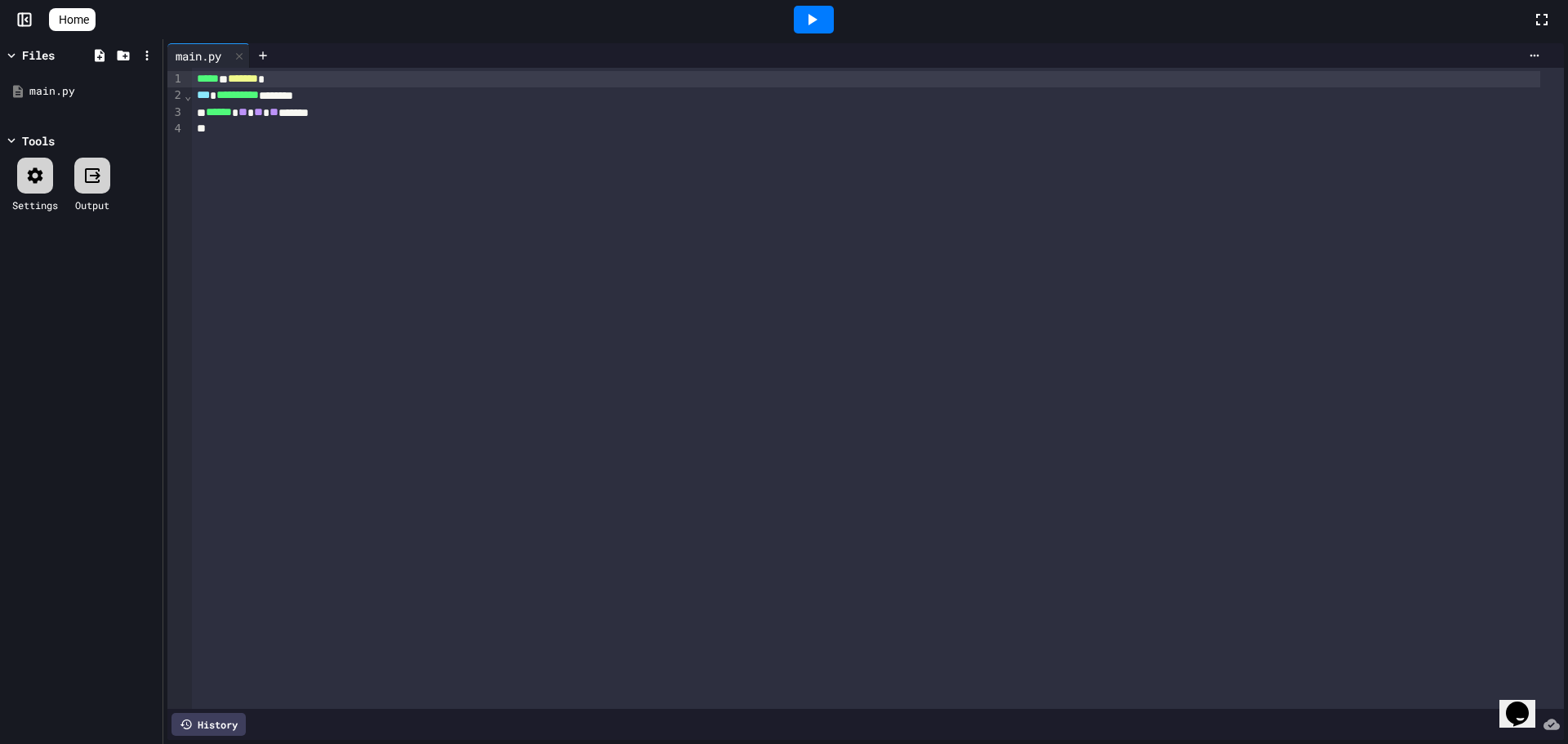
click at [44, 169] on div at bounding box center [35, 176] width 36 height 36
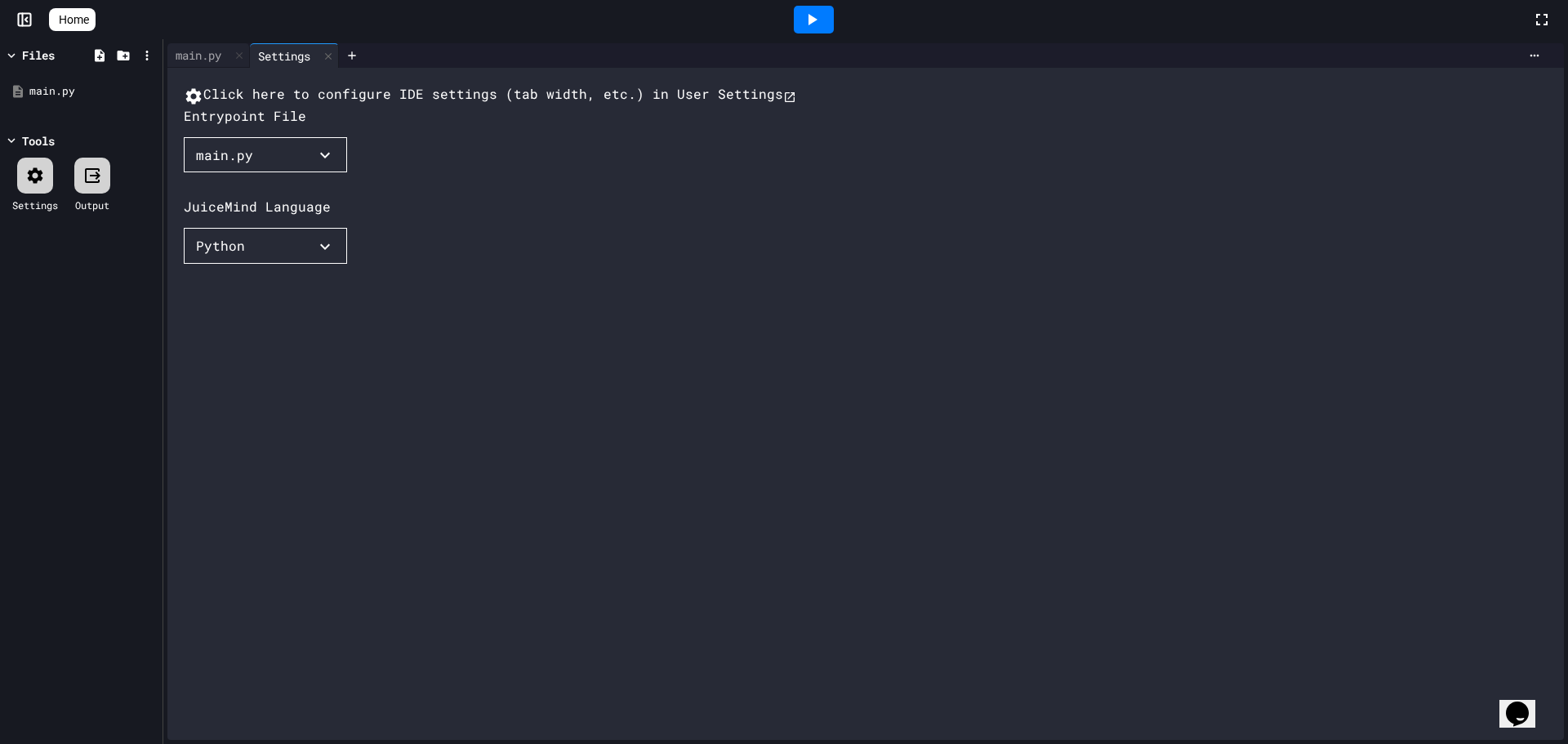
click at [273, 173] on button "main.py" at bounding box center [265, 155] width 164 height 36
click at [273, 202] on div at bounding box center [784, 372] width 1568 height 744
click at [325, 256] on icon "button" at bounding box center [325, 247] width 20 height 20
click at [531, 407] on div at bounding box center [784, 372] width 1568 height 744
click at [93, 178] on icon at bounding box center [92, 176] width 20 height 20
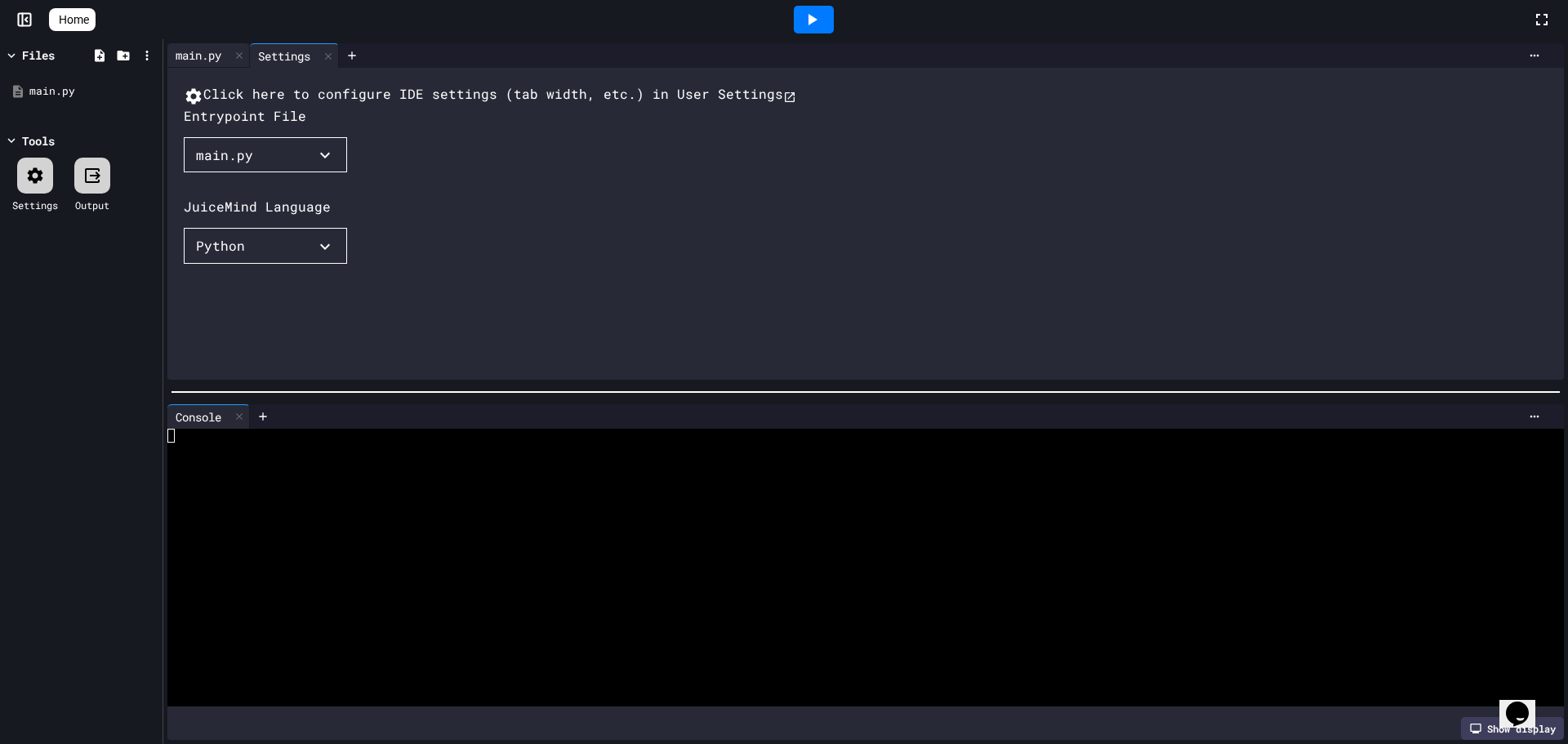
click at [215, 62] on div "main.py" at bounding box center [199, 55] width 62 height 17
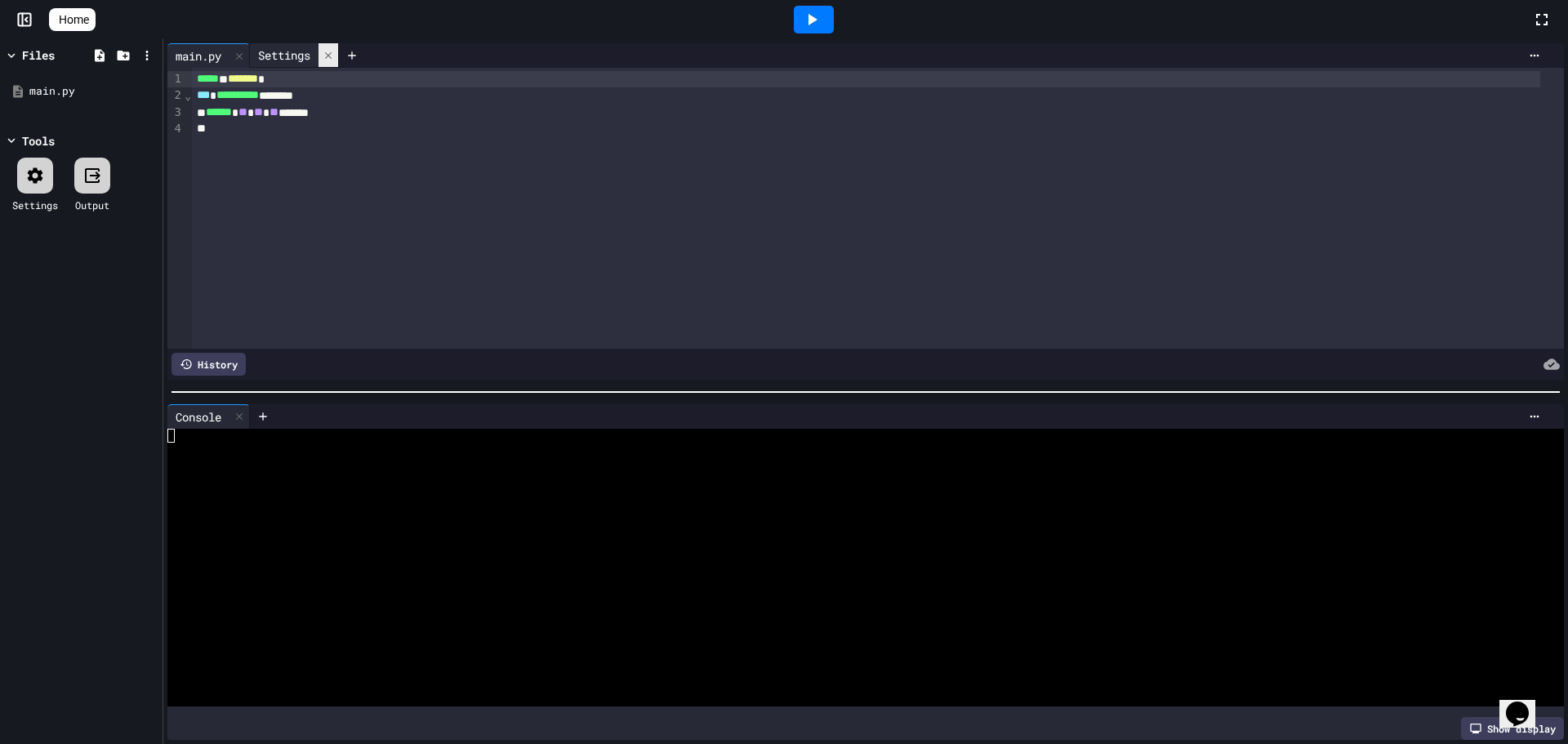
click at [327, 58] on div at bounding box center [329, 55] width 20 height 24
click at [834, 20] on div at bounding box center [814, 20] width 40 height 28
click at [143, 51] on icon at bounding box center [147, 56] width 15 height 15
click at [127, 55] on div at bounding box center [784, 372] width 1568 height 744
click at [127, 55] on icon at bounding box center [122, 56] width 12 height 10
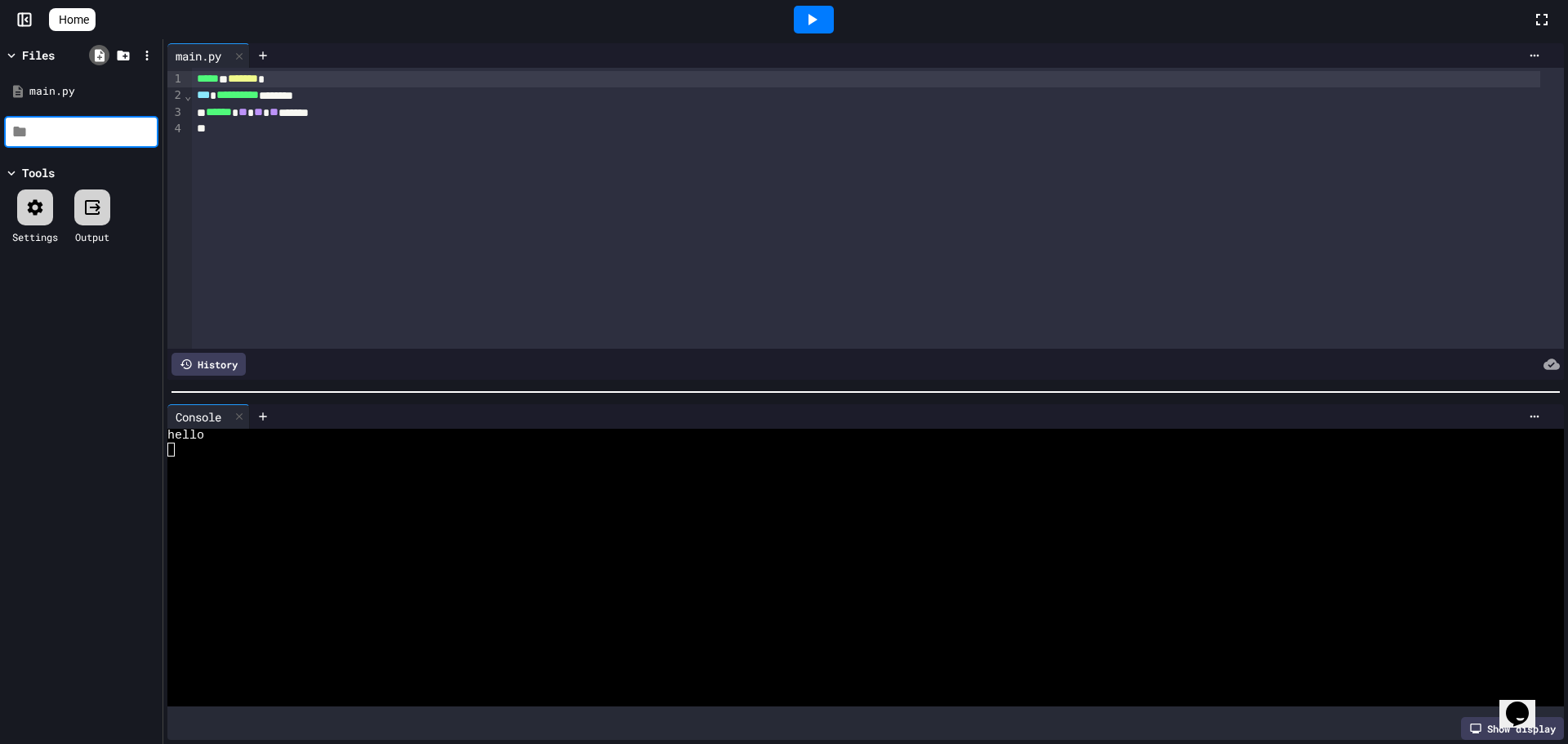
click at [104, 58] on icon at bounding box center [99, 55] width 10 height 12
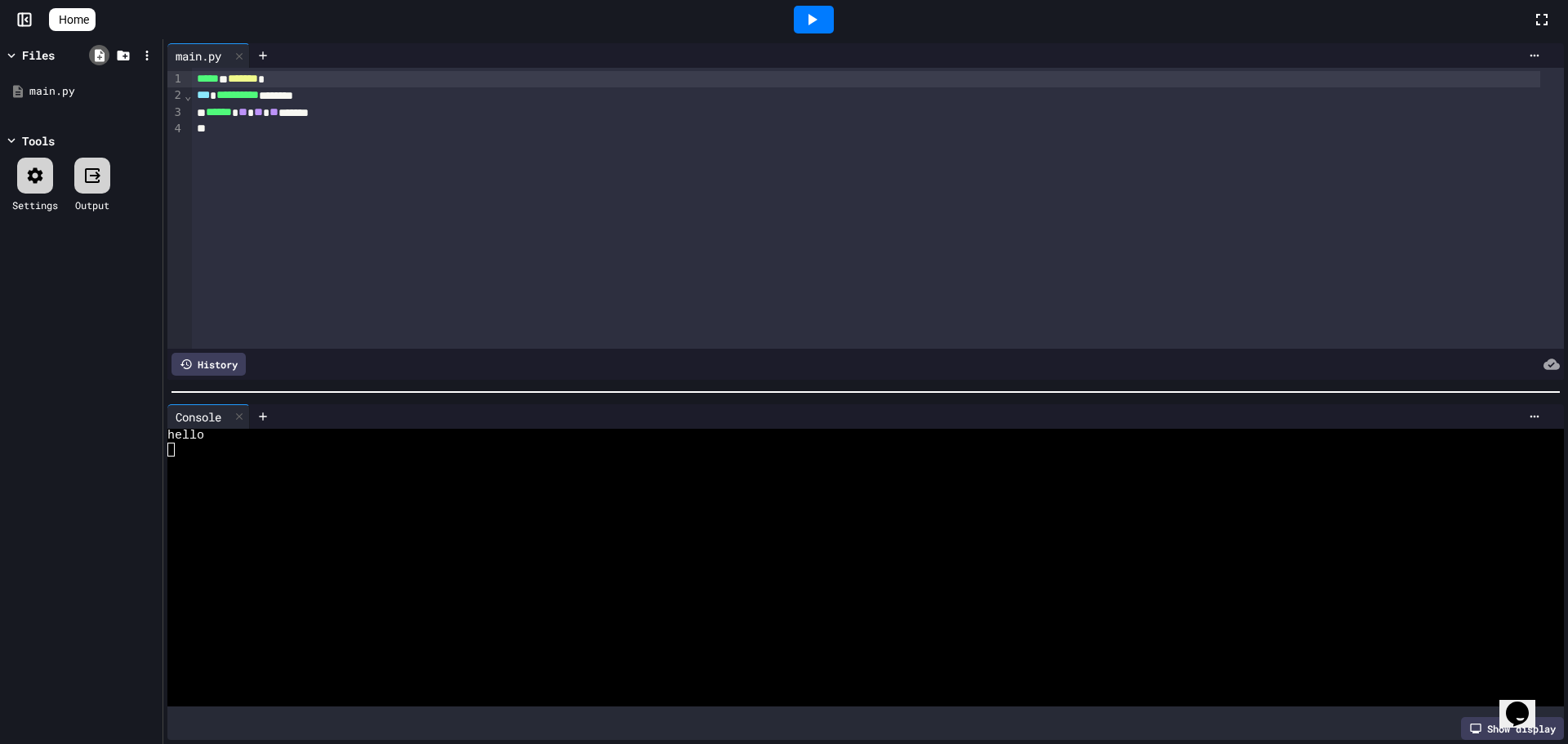
click at [104, 58] on icon at bounding box center [99, 55] width 10 height 12
click at [58, 57] on div "Files" at bounding box center [45, 55] width 83 height 17
click at [21, 14] on rect at bounding box center [25, 20] width 12 height 12
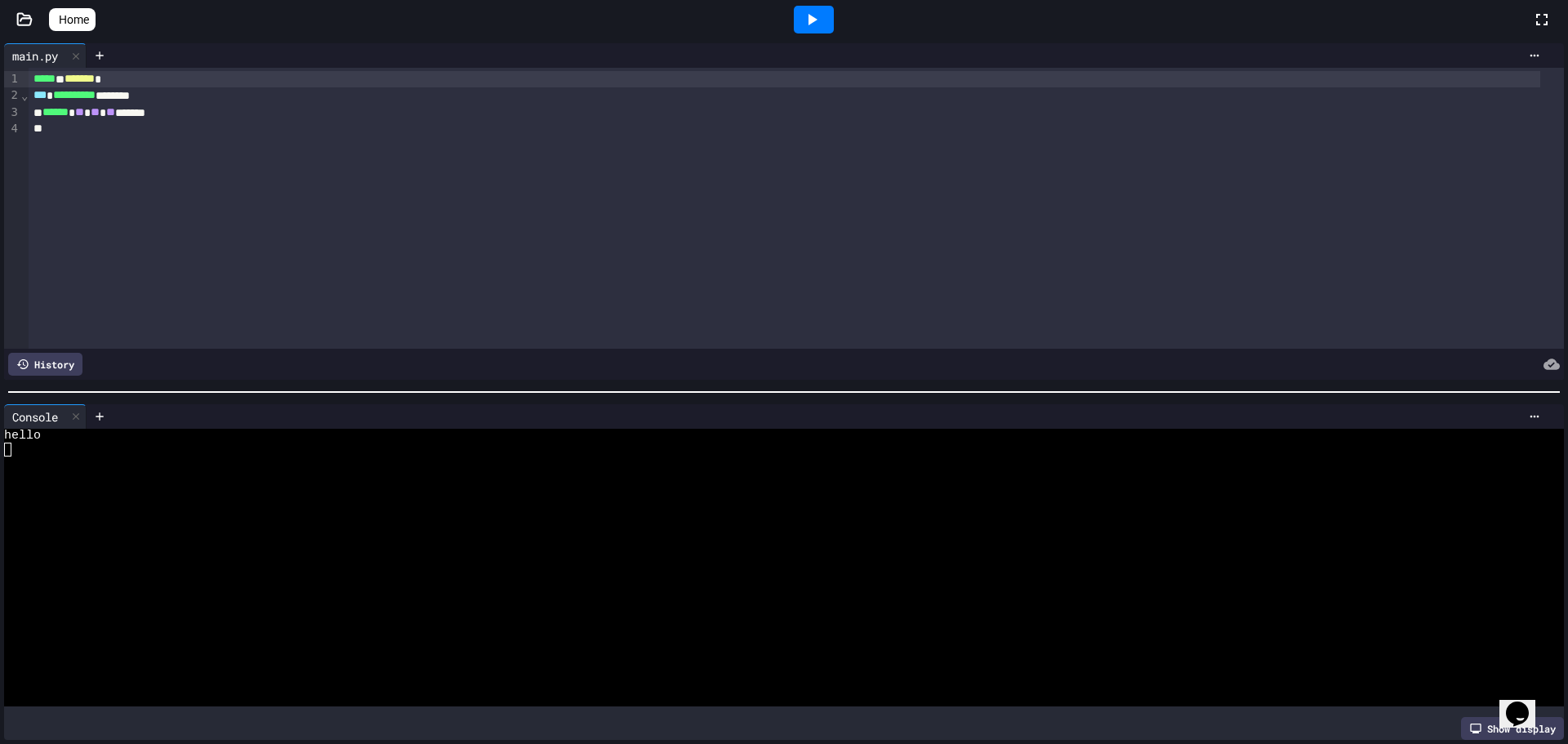
click at [21, 13] on icon at bounding box center [25, 19] width 14 height 12
